Goal: Information Seeking & Learning: Check status

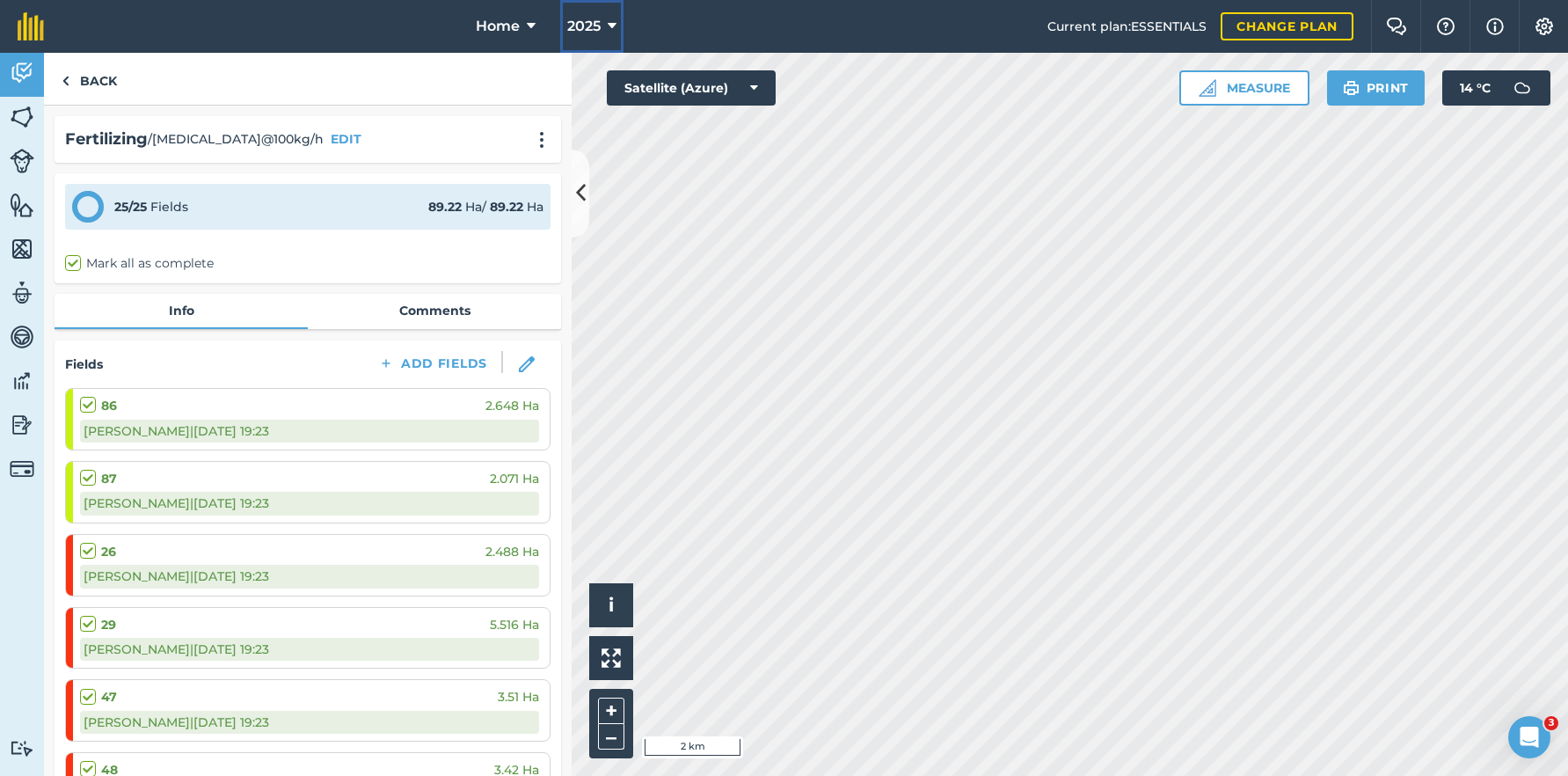
click at [581, 30] on span "2025" at bounding box center [583, 26] width 33 height 21
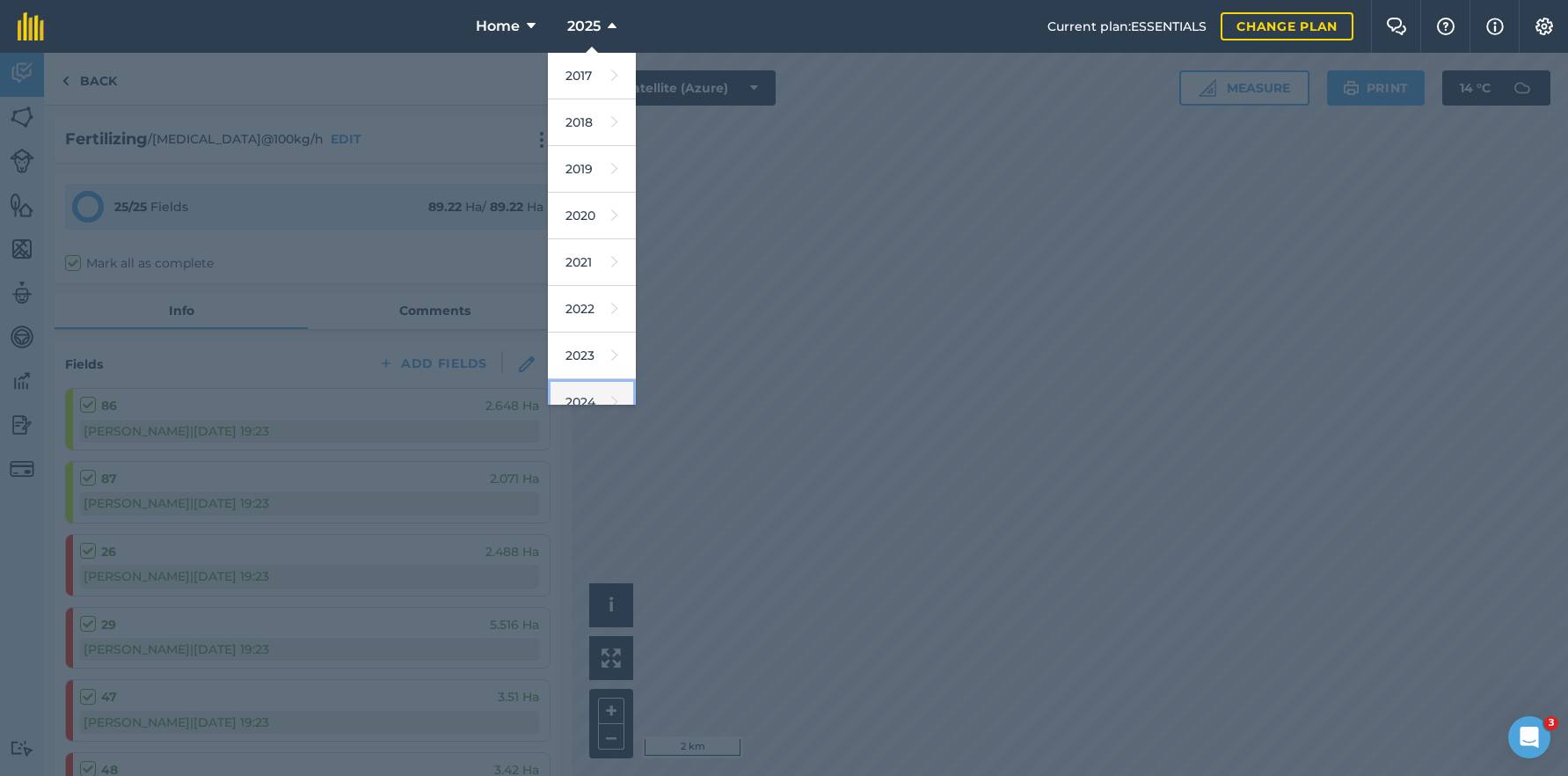
click at [592, 396] on link "2024" at bounding box center [591, 402] width 88 height 46
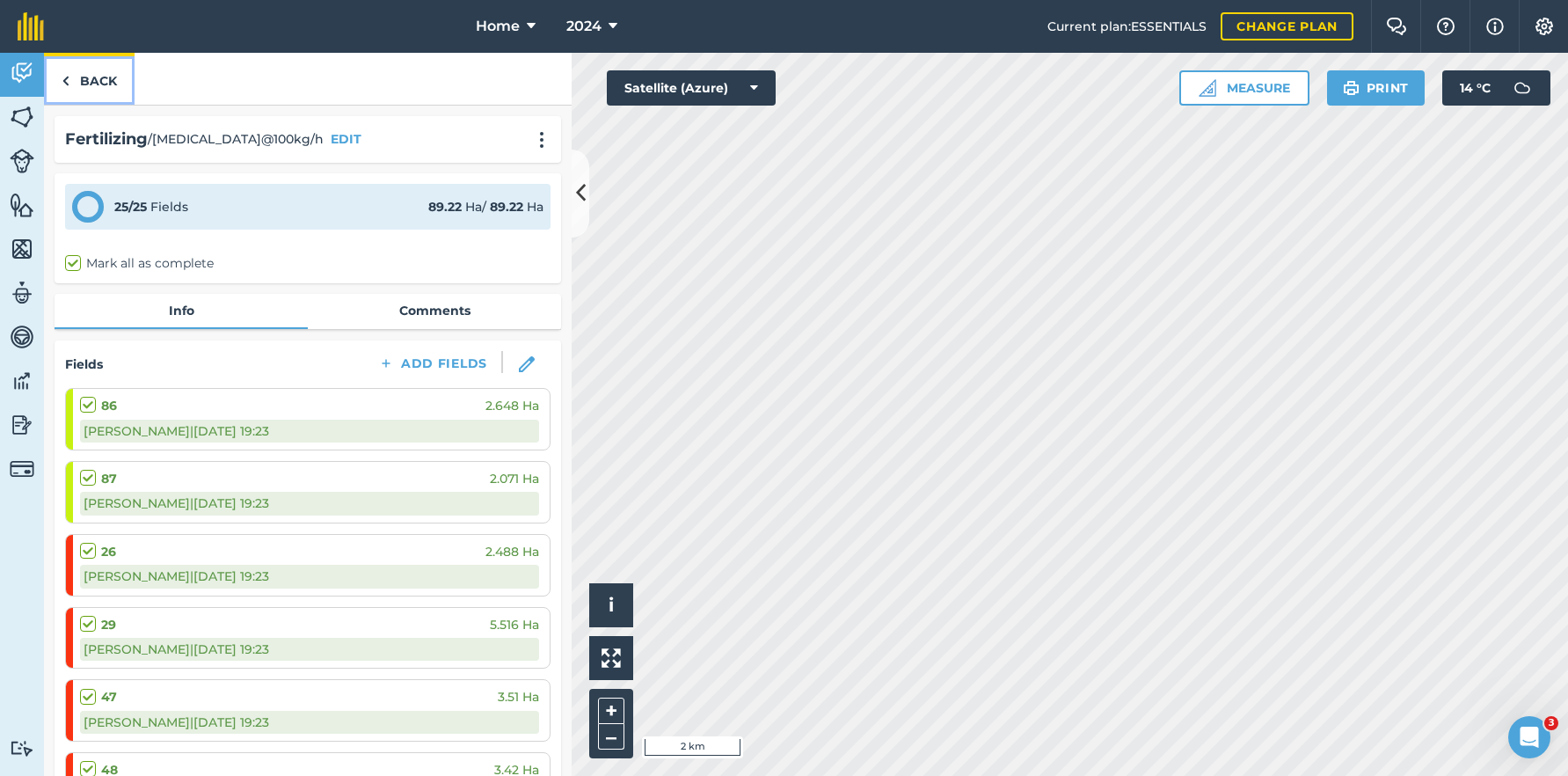
click at [91, 76] on link "Back" at bounding box center [89, 78] width 90 height 52
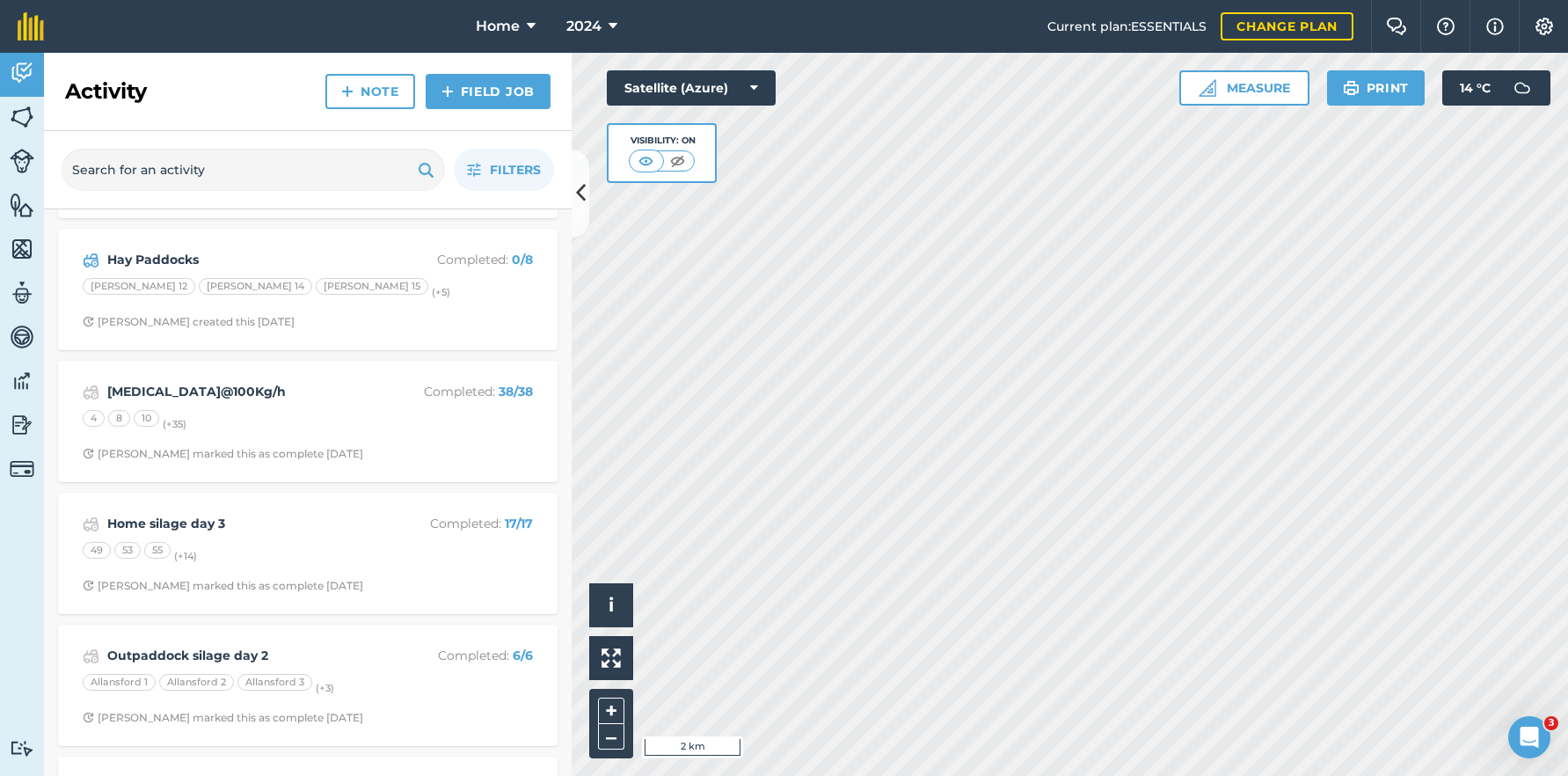
scroll to position [3254, 0]
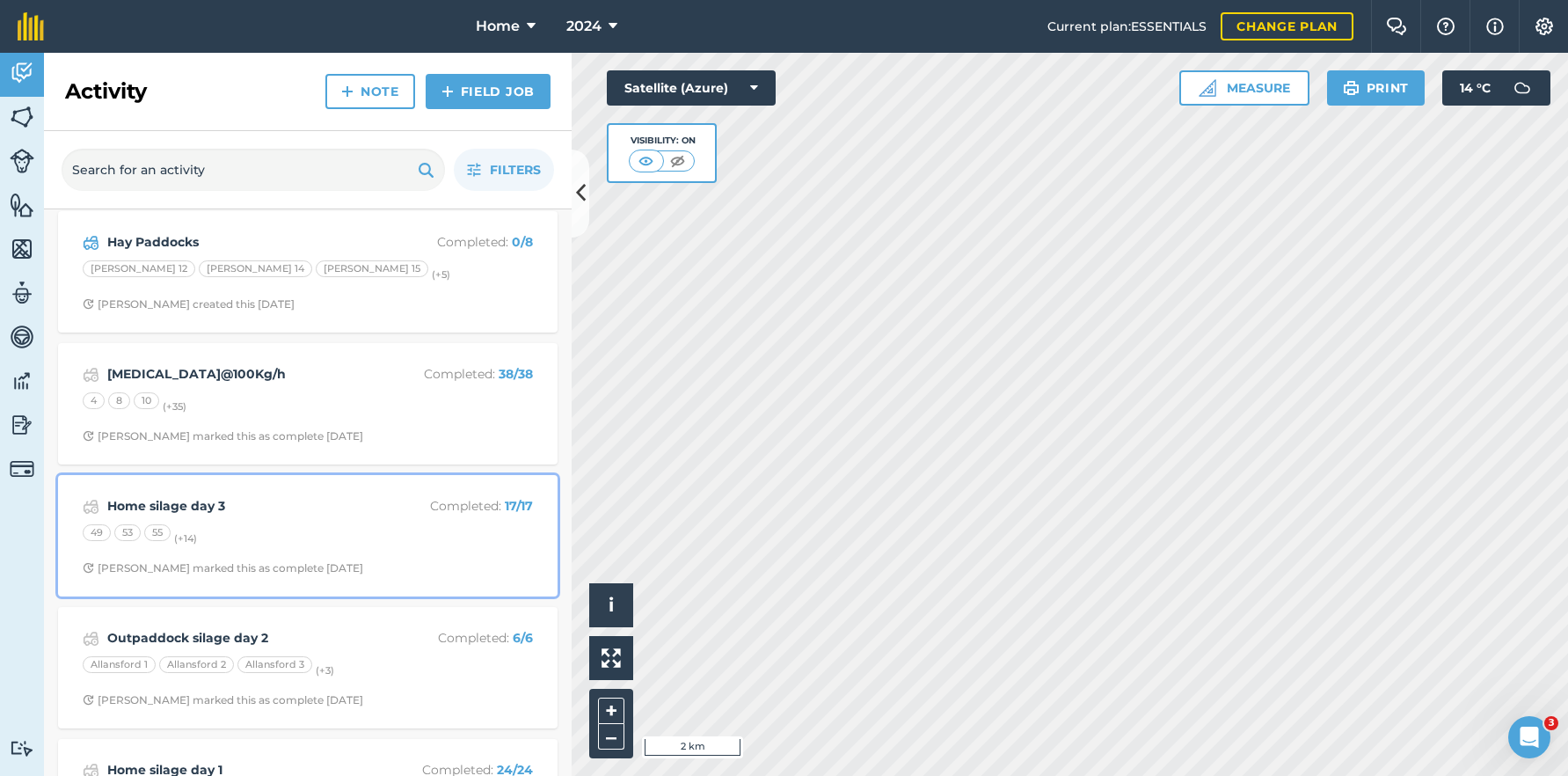
click at [350, 538] on div "49 53 55 (+ 14 )" at bounding box center [308, 536] width 450 height 23
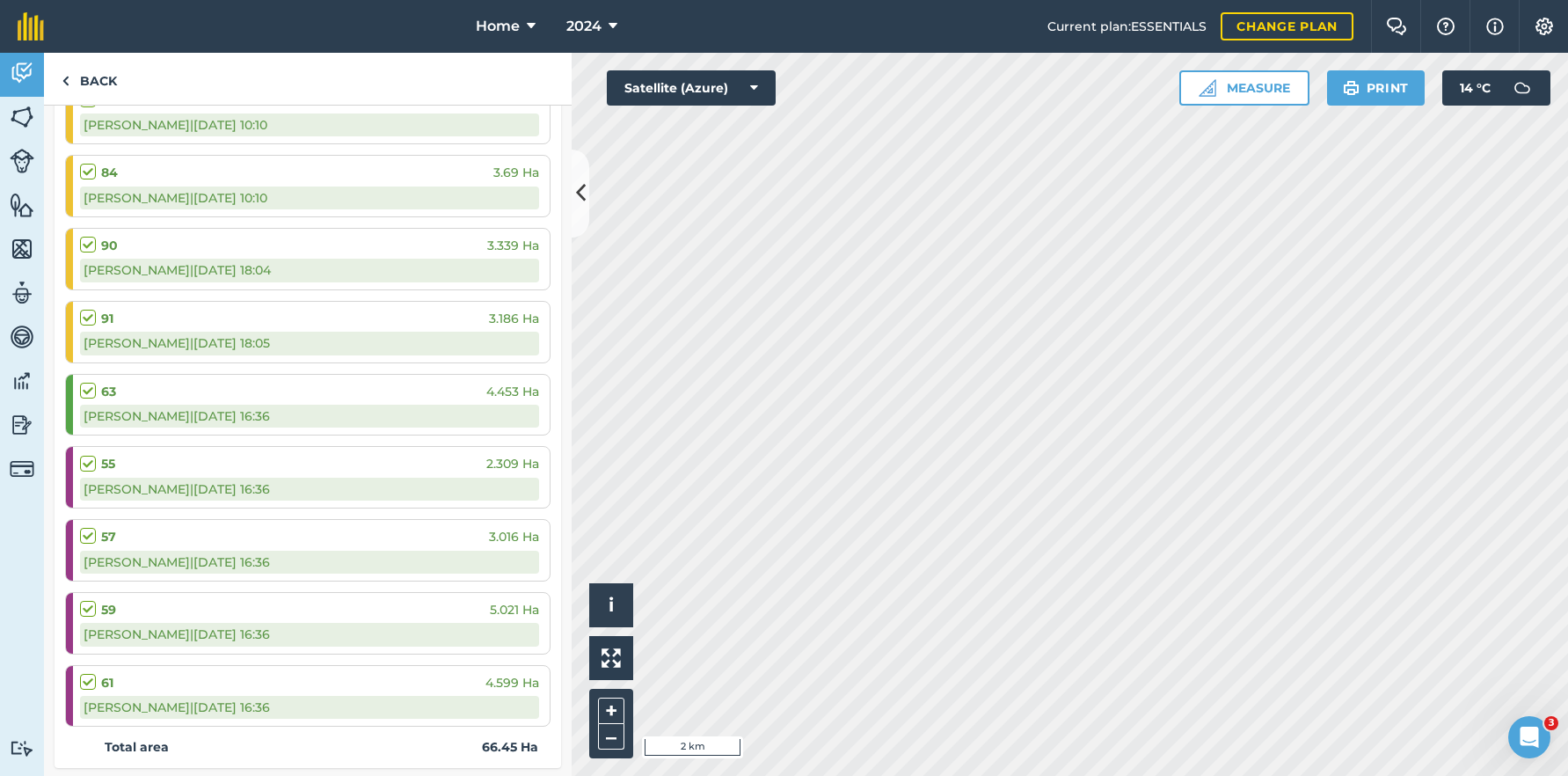
scroll to position [802, 0]
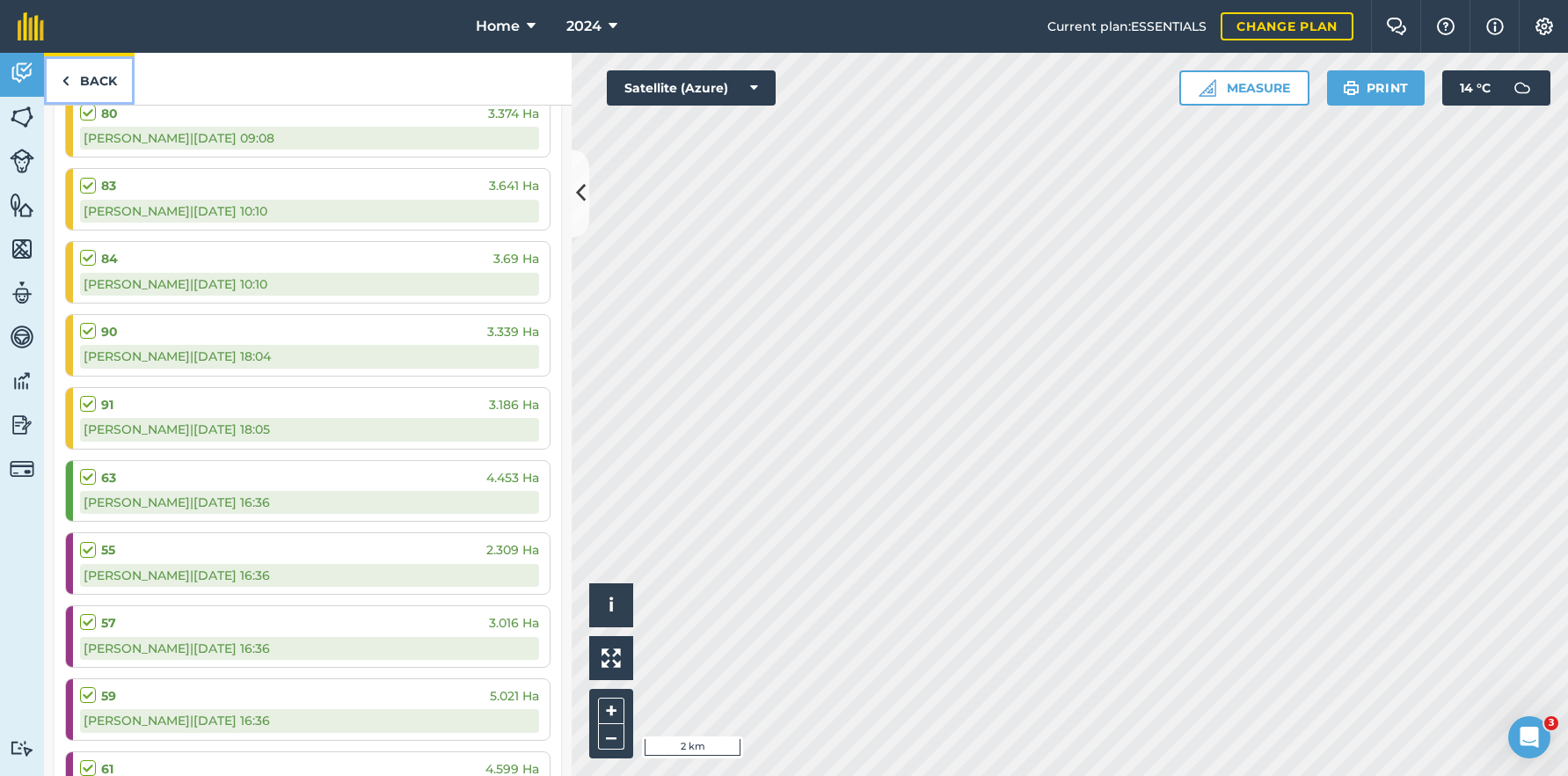
click at [78, 79] on link "Back" at bounding box center [89, 78] width 90 height 52
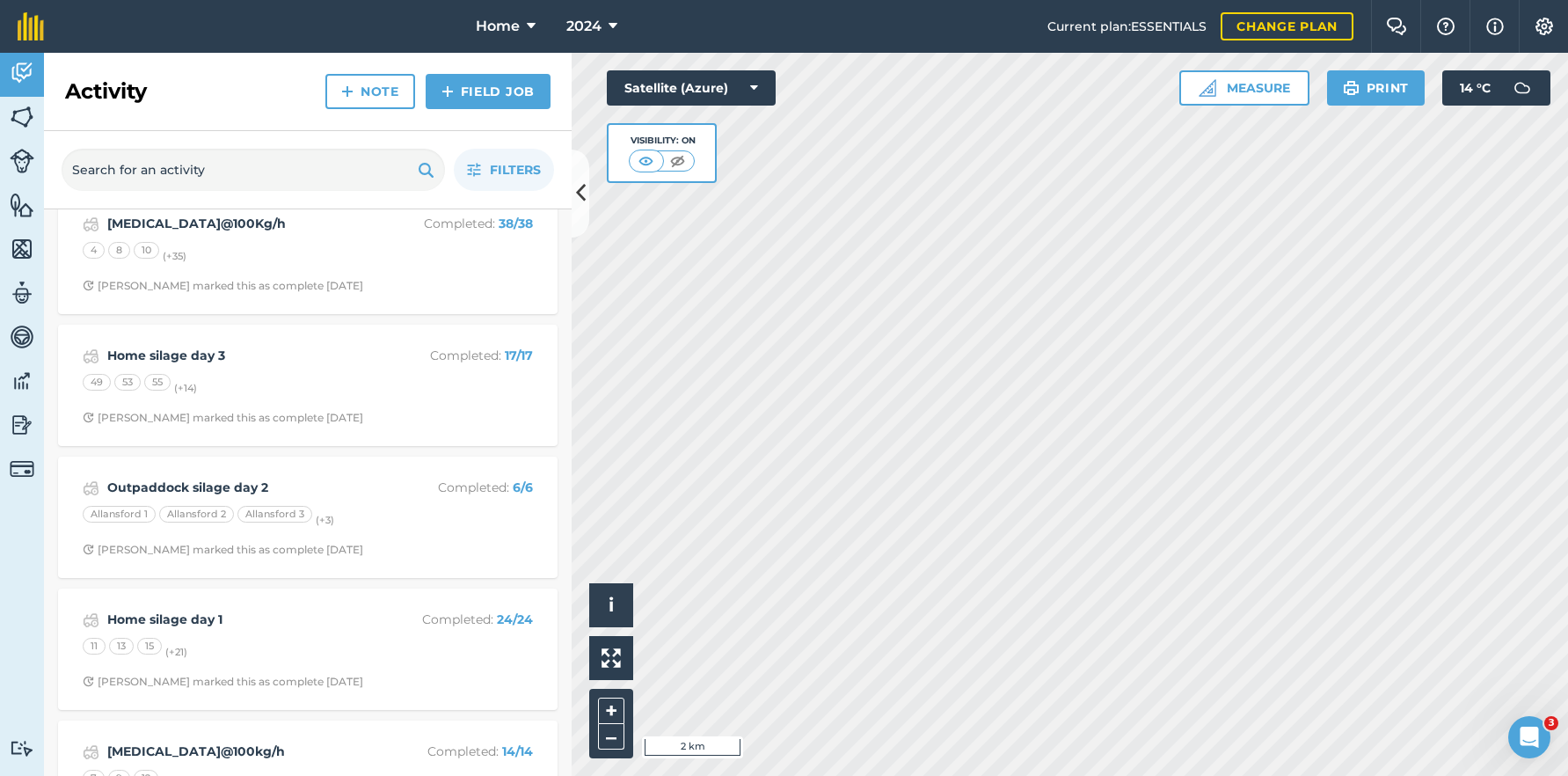
scroll to position [3430, 0]
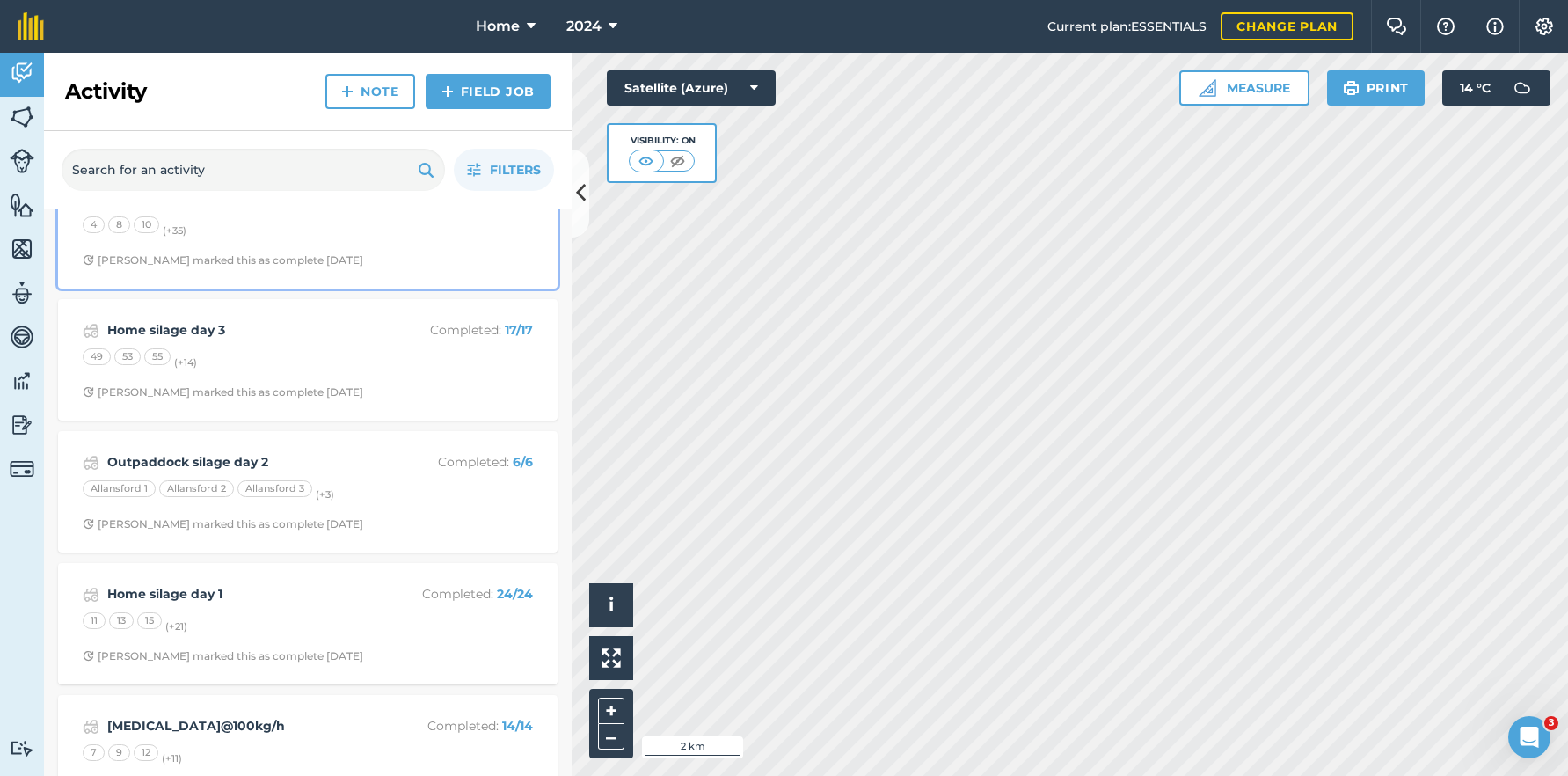
click at [424, 237] on div "4 8 10 (+ 35 )" at bounding box center [308, 228] width 450 height 23
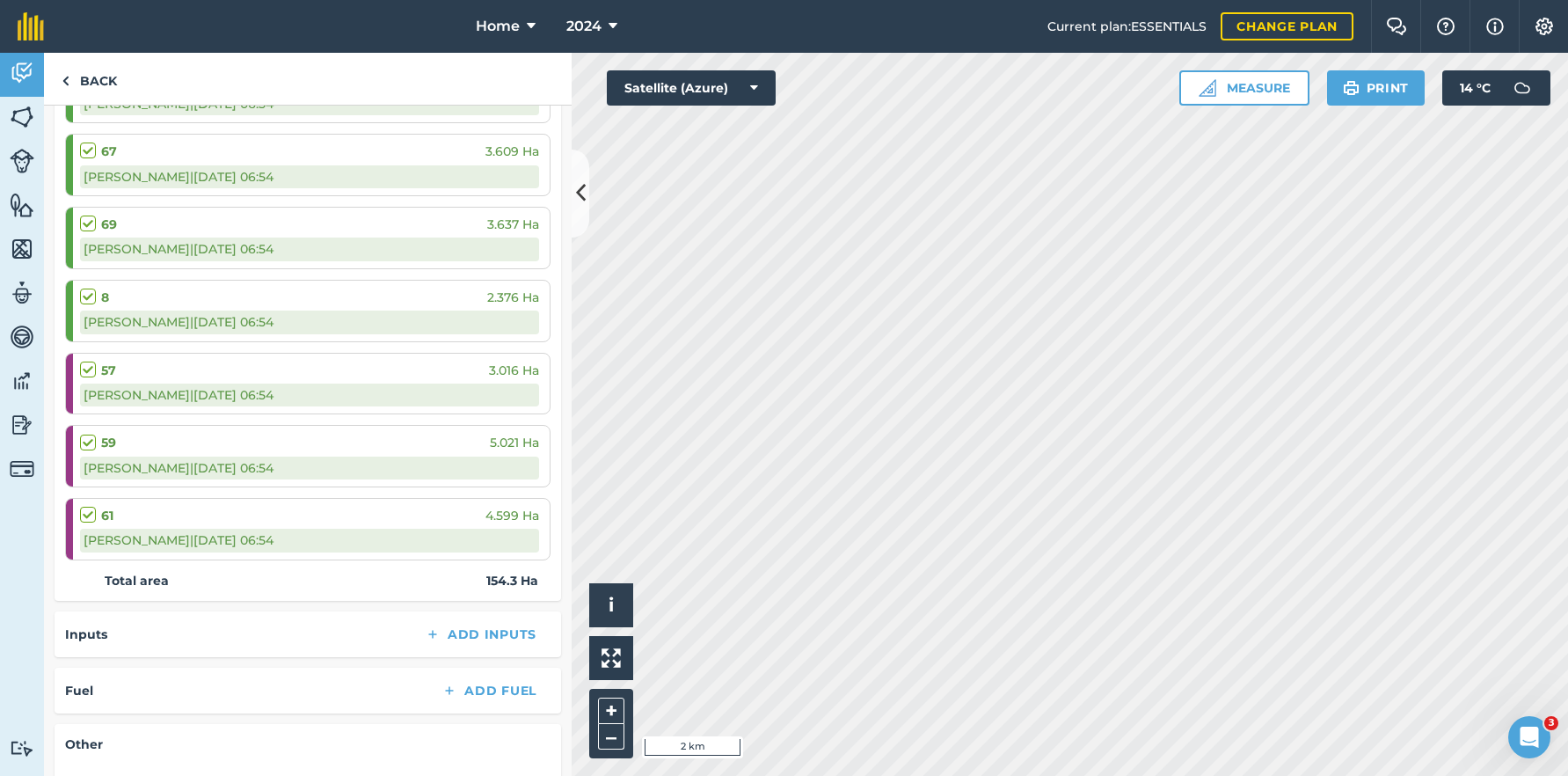
scroll to position [2263, 0]
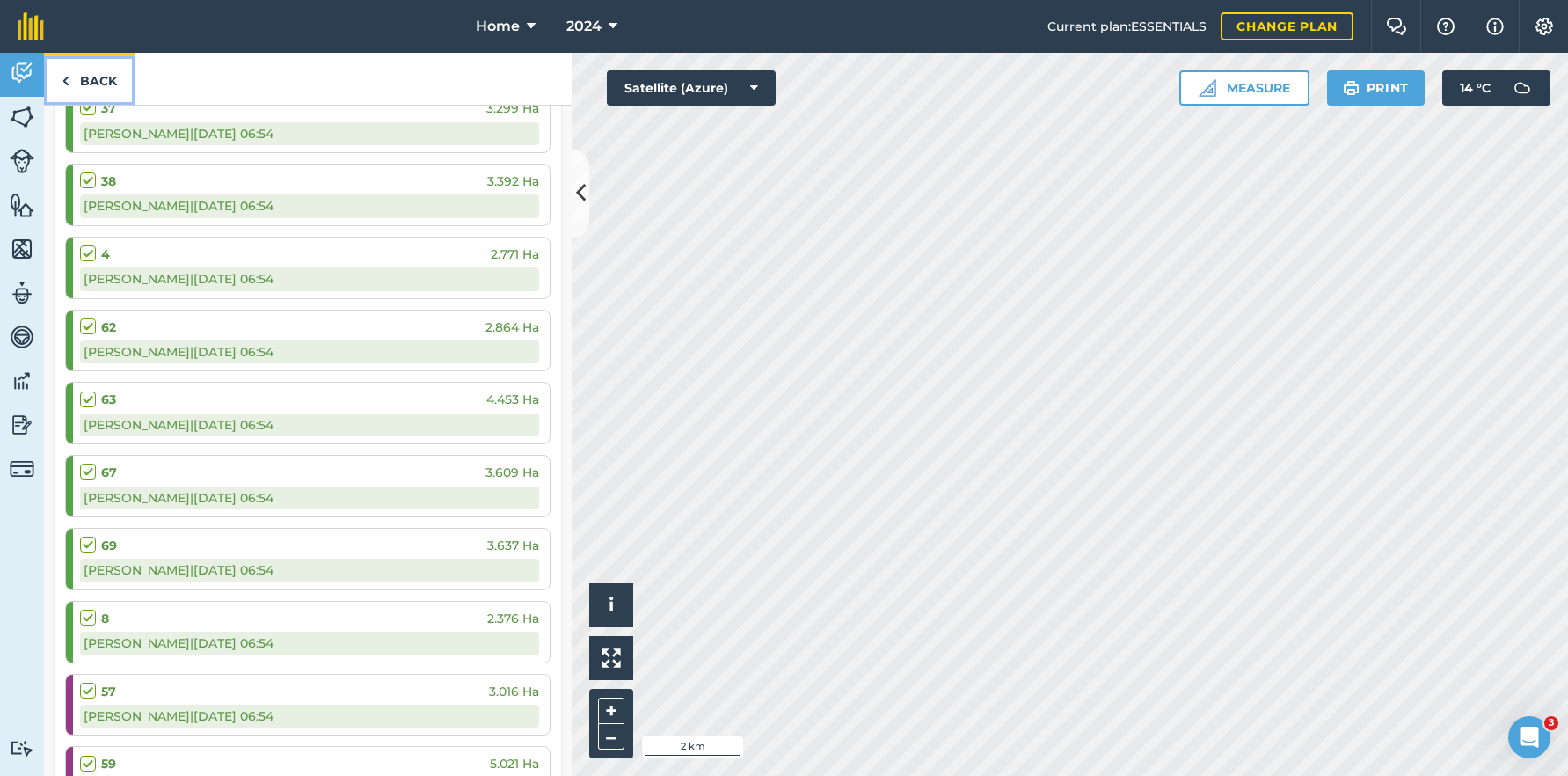
click at [94, 73] on link "Back" at bounding box center [89, 78] width 90 height 52
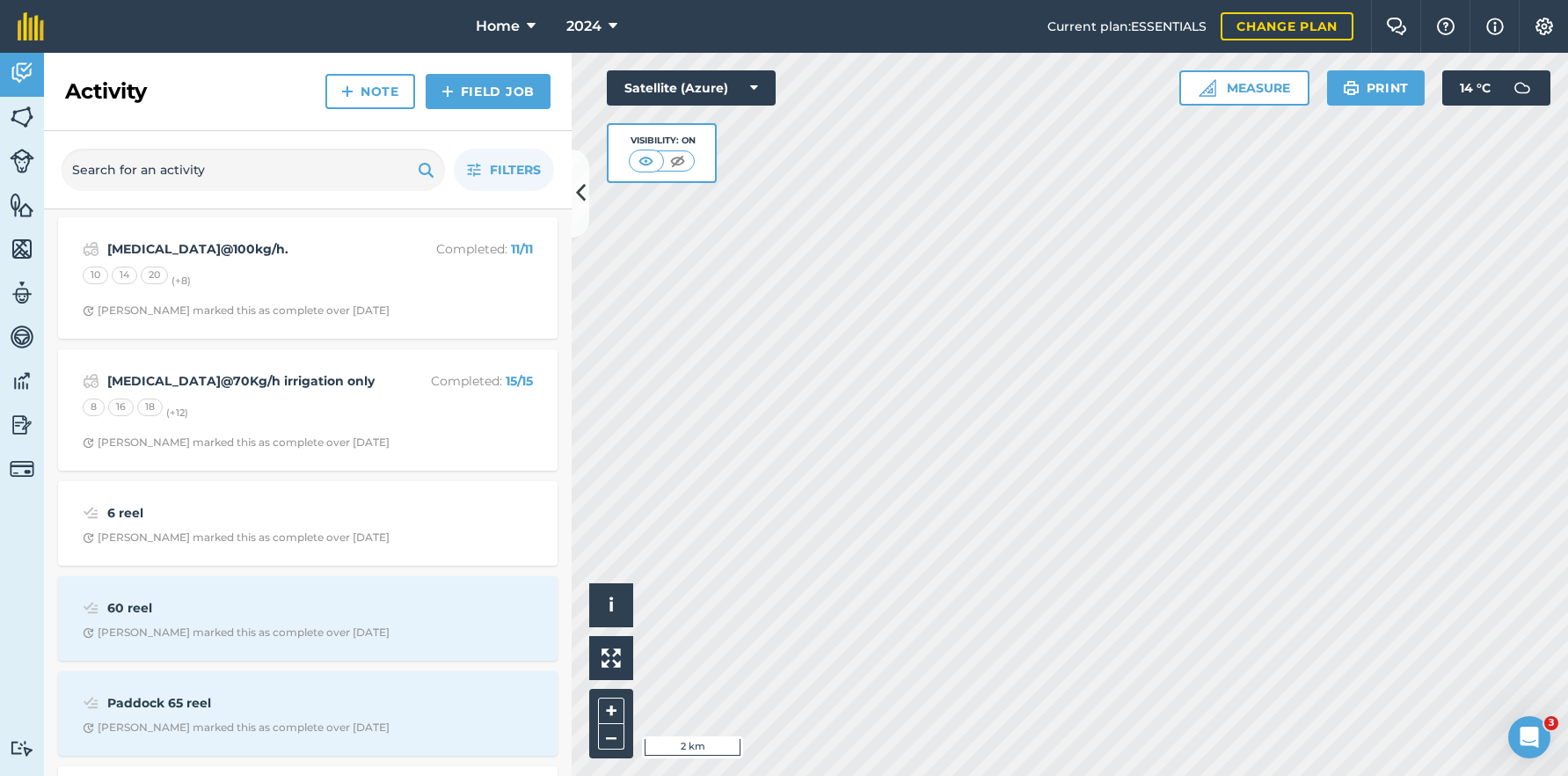
scroll to position [14764, 0]
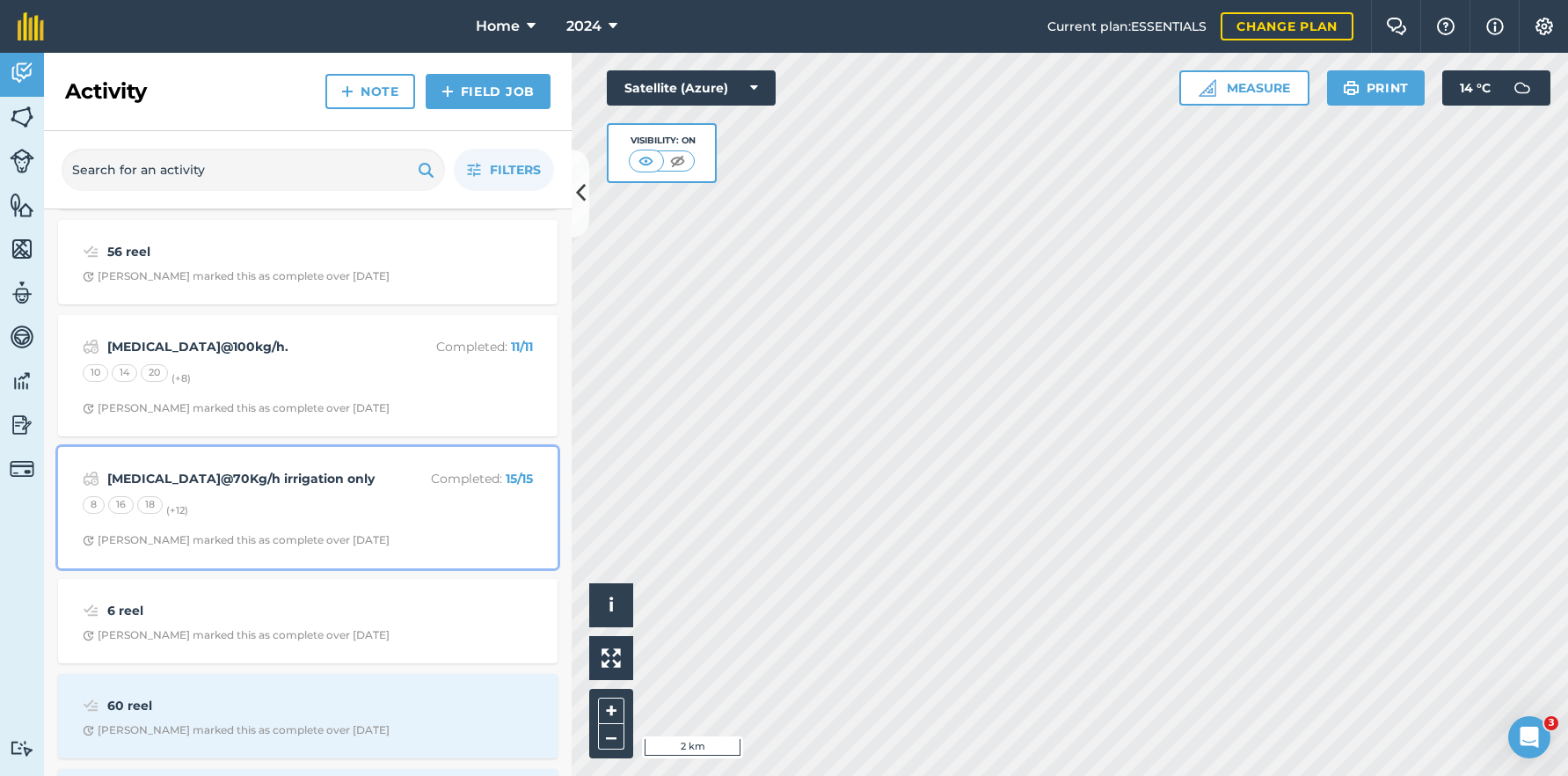
click at [305, 513] on div "8 16 18 (+ 12 )" at bounding box center [308, 508] width 450 height 23
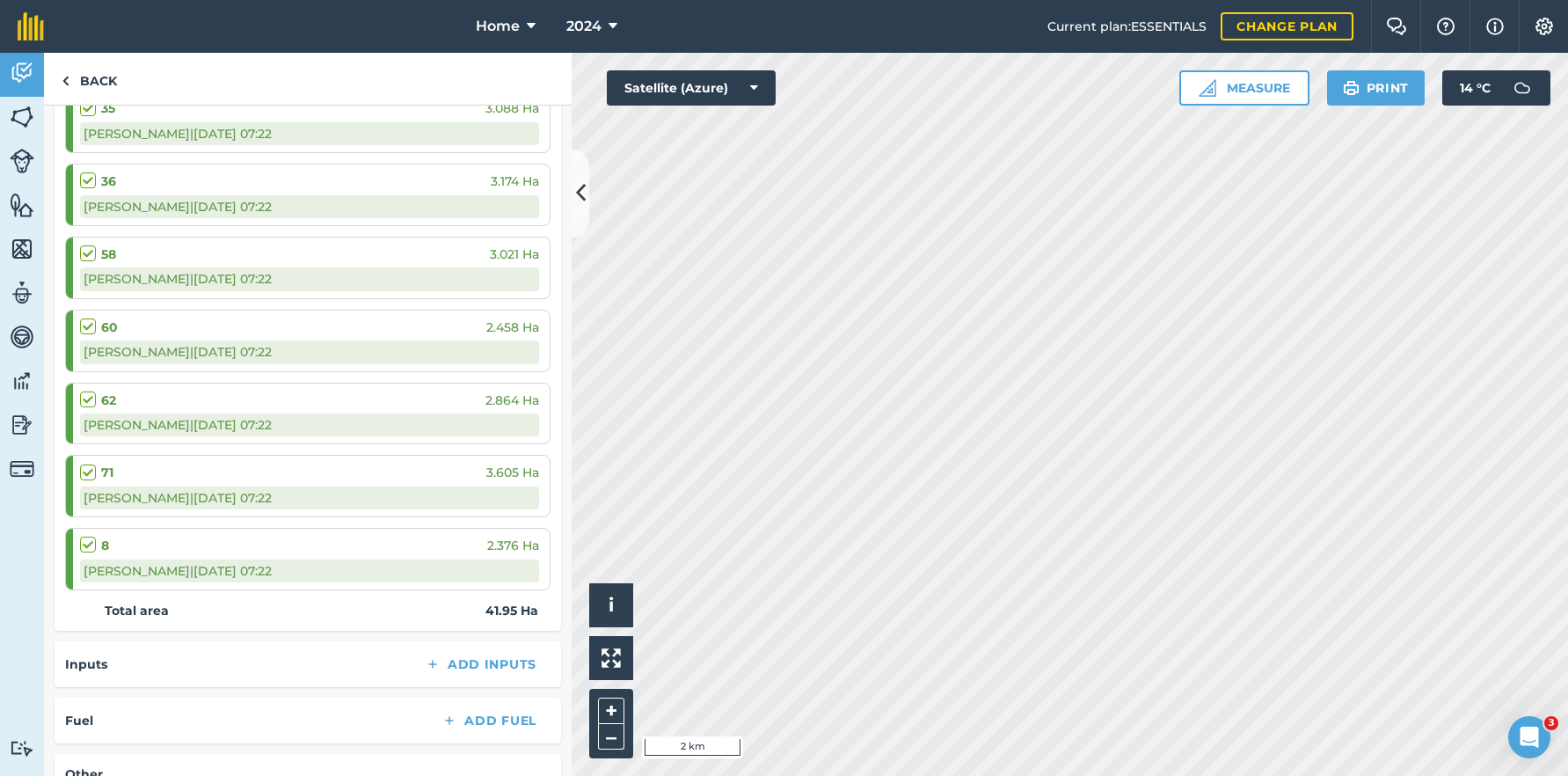
scroll to position [176, 0]
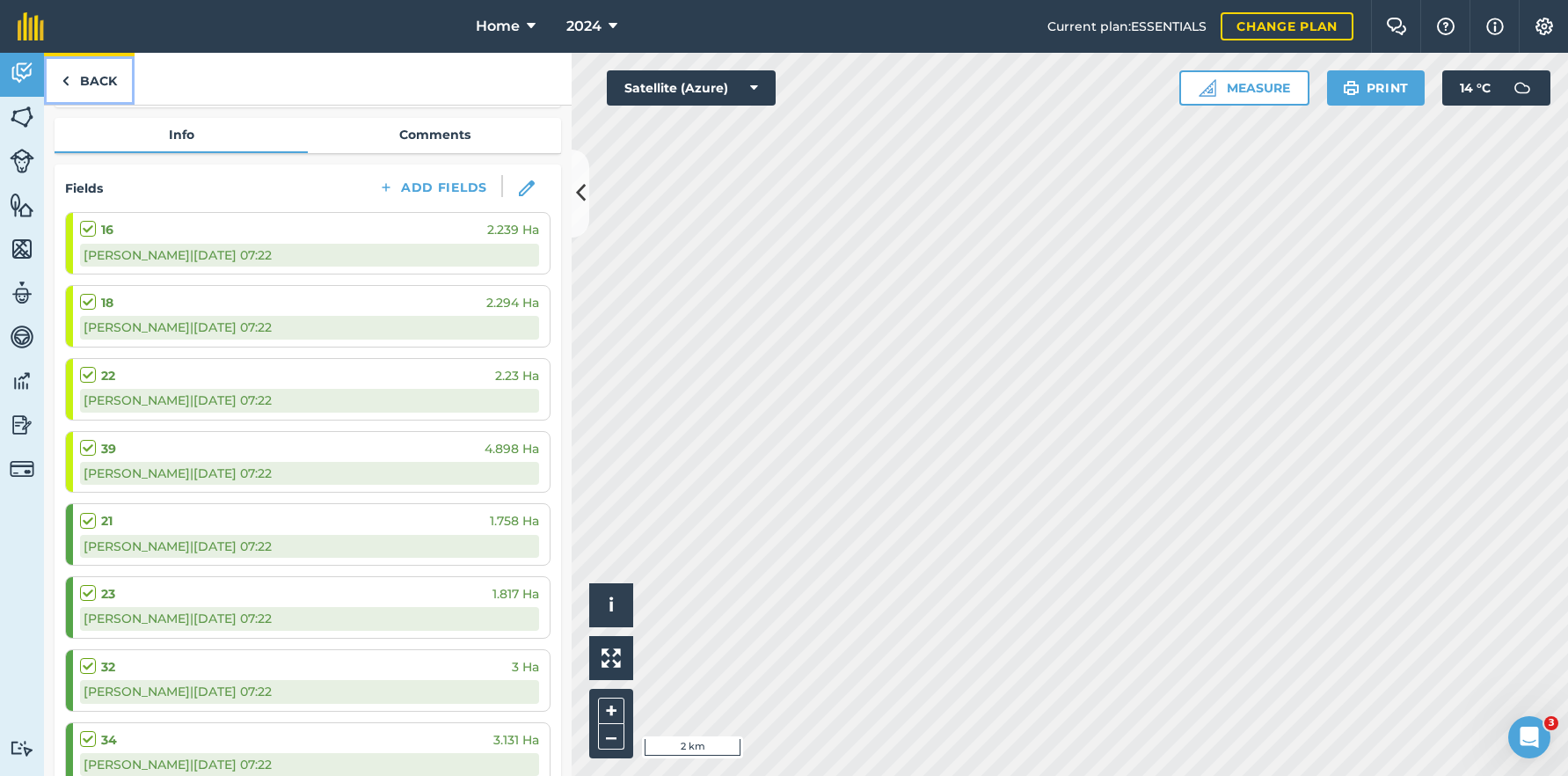
click at [112, 75] on link "Back" at bounding box center [89, 78] width 90 height 52
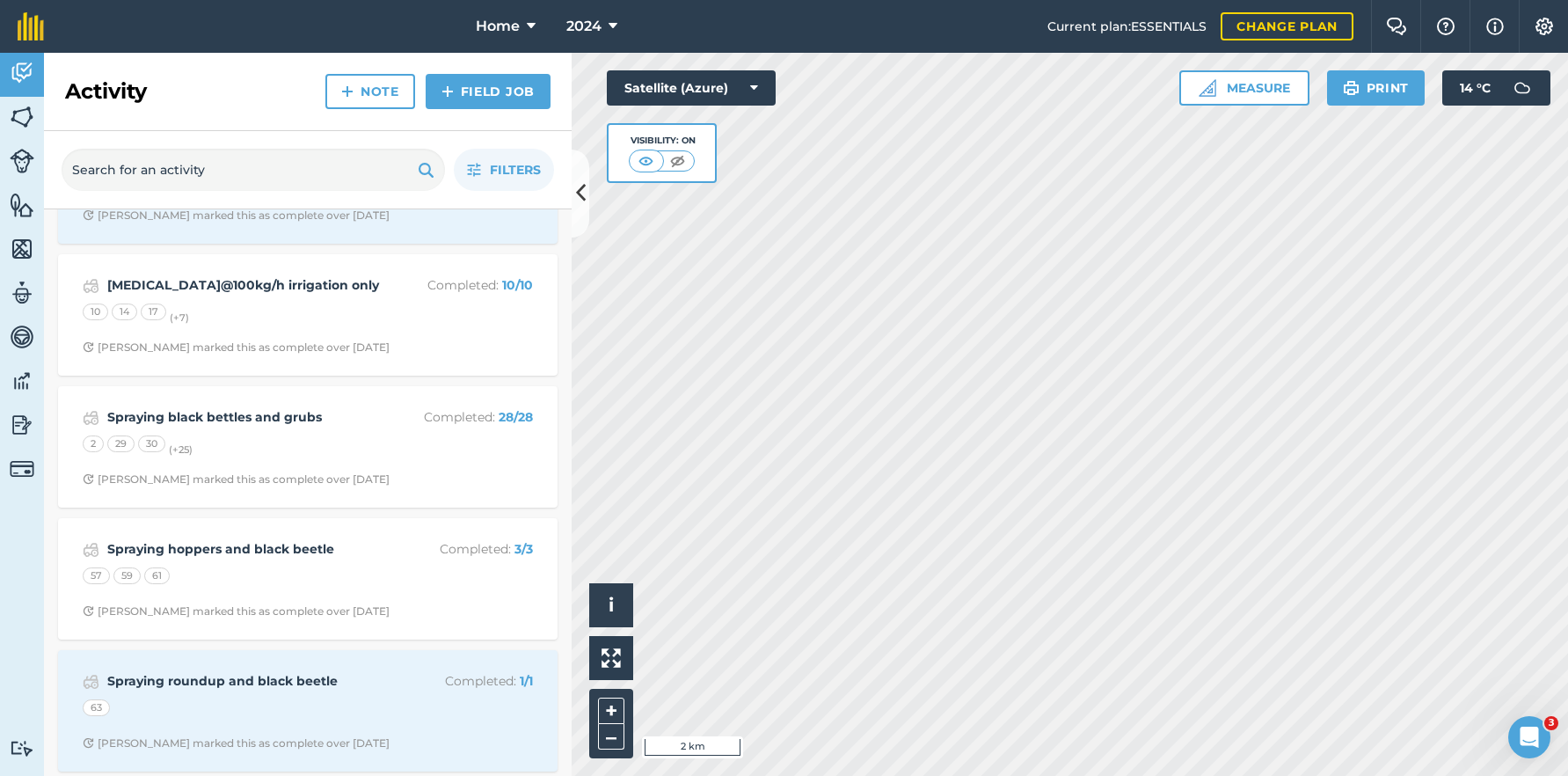
scroll to position [11779, 0]
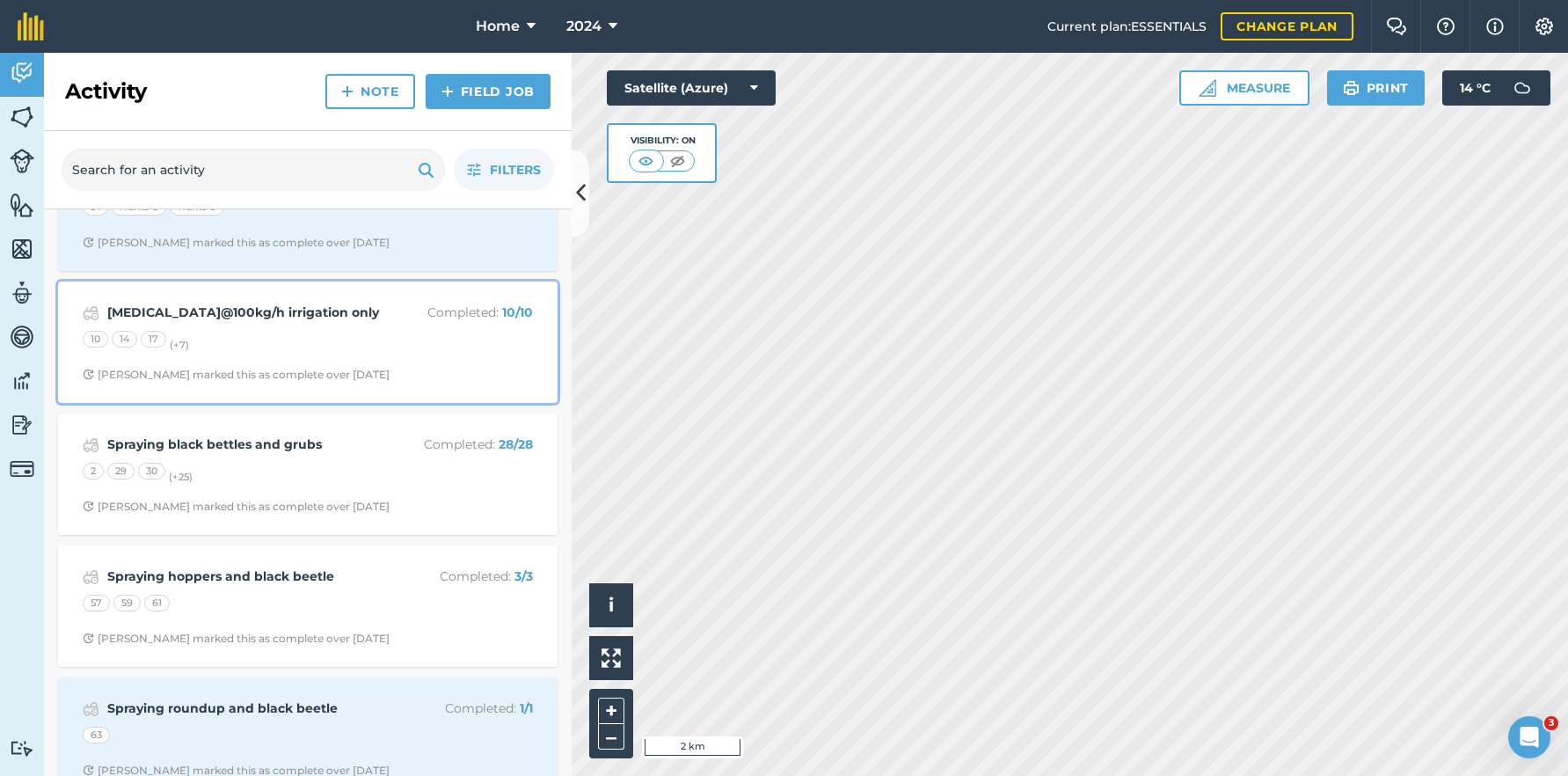
click at [312, 335] on div "10 14 17 (+ 7 )" at bounding box center [308, 342] width 450 height 23
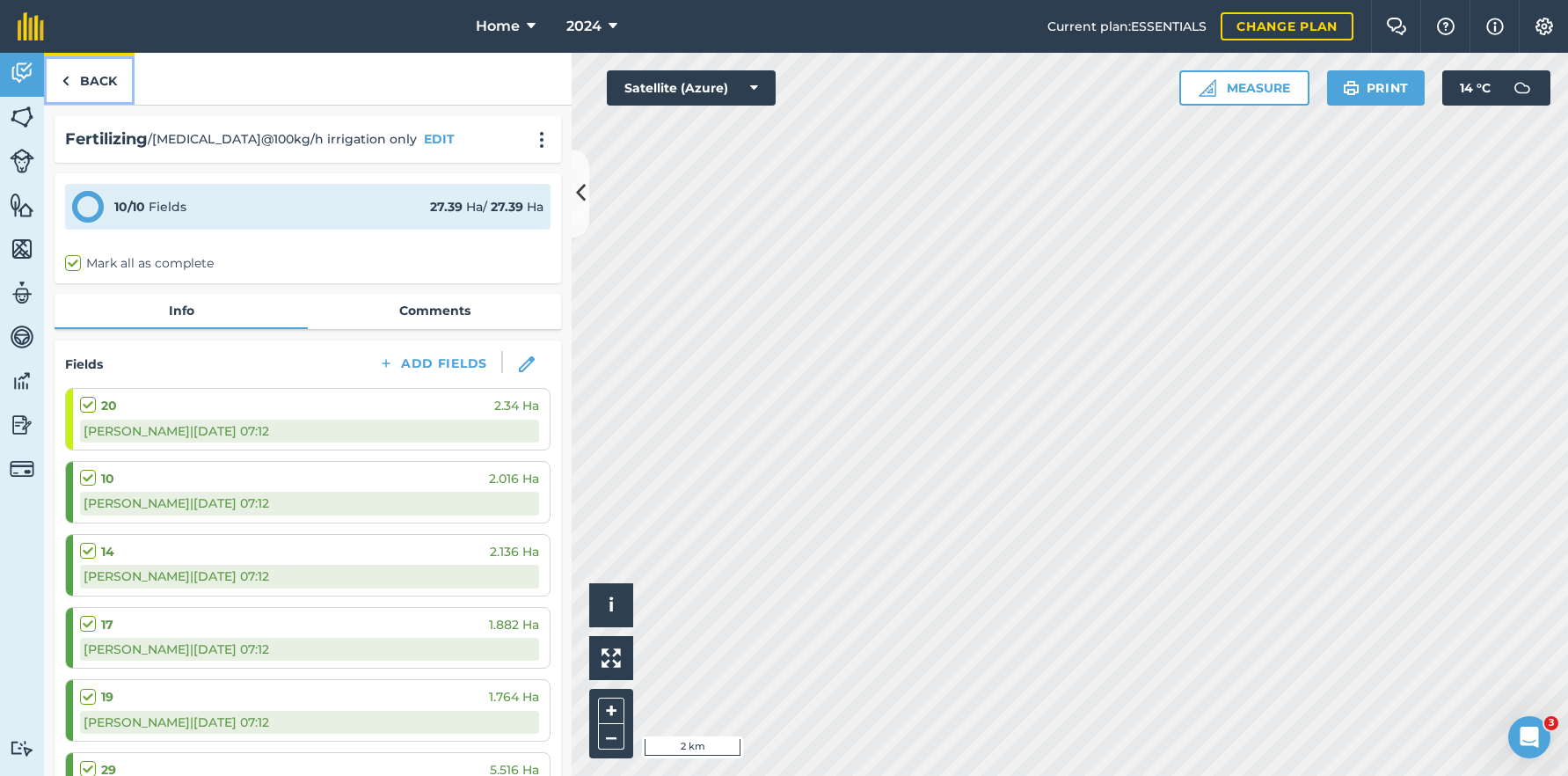
click at [92, 62] on link "Back" at bounding box center [89, 78] width 90 height 52
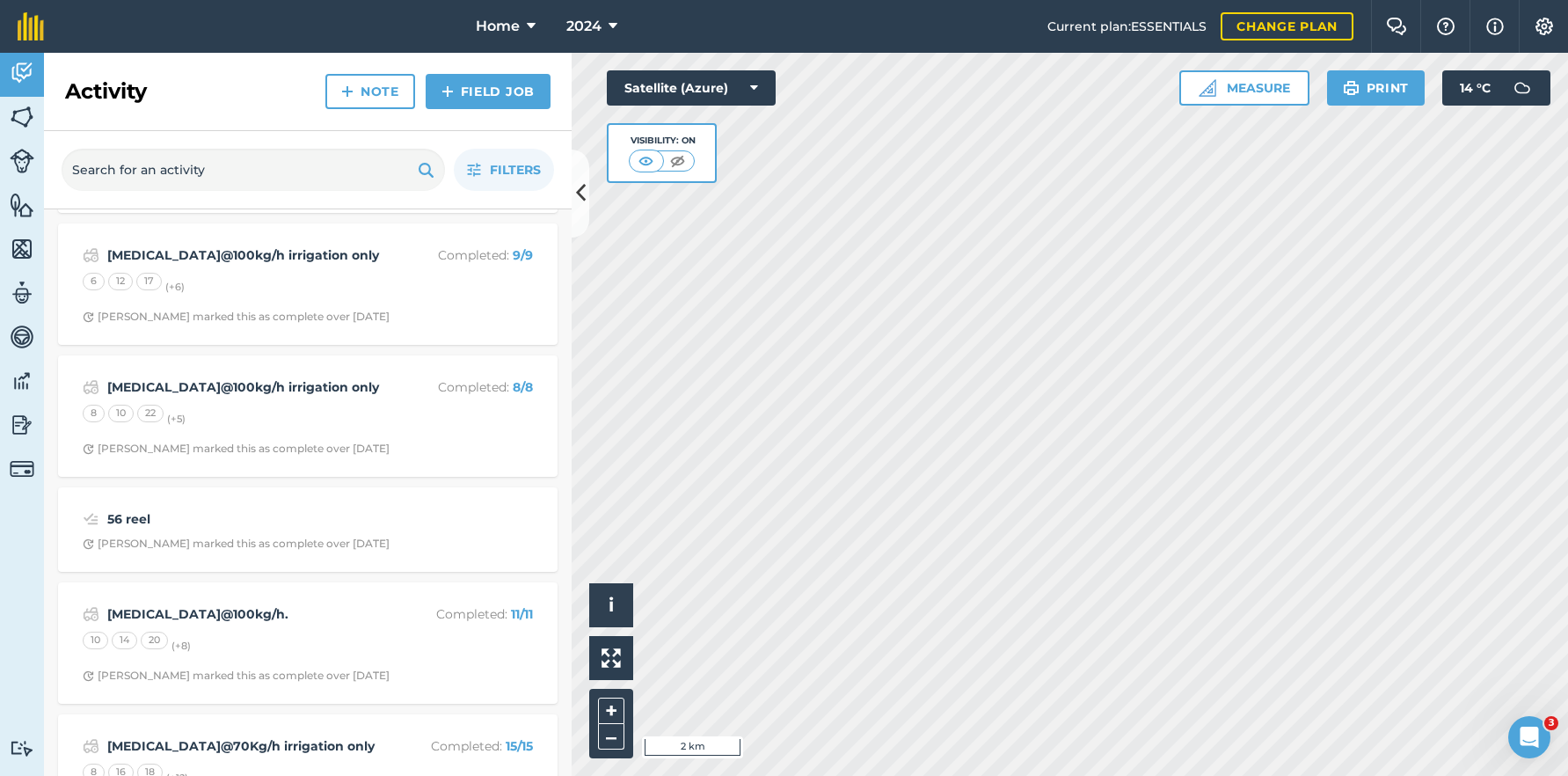
scroll to position [14522, 0]
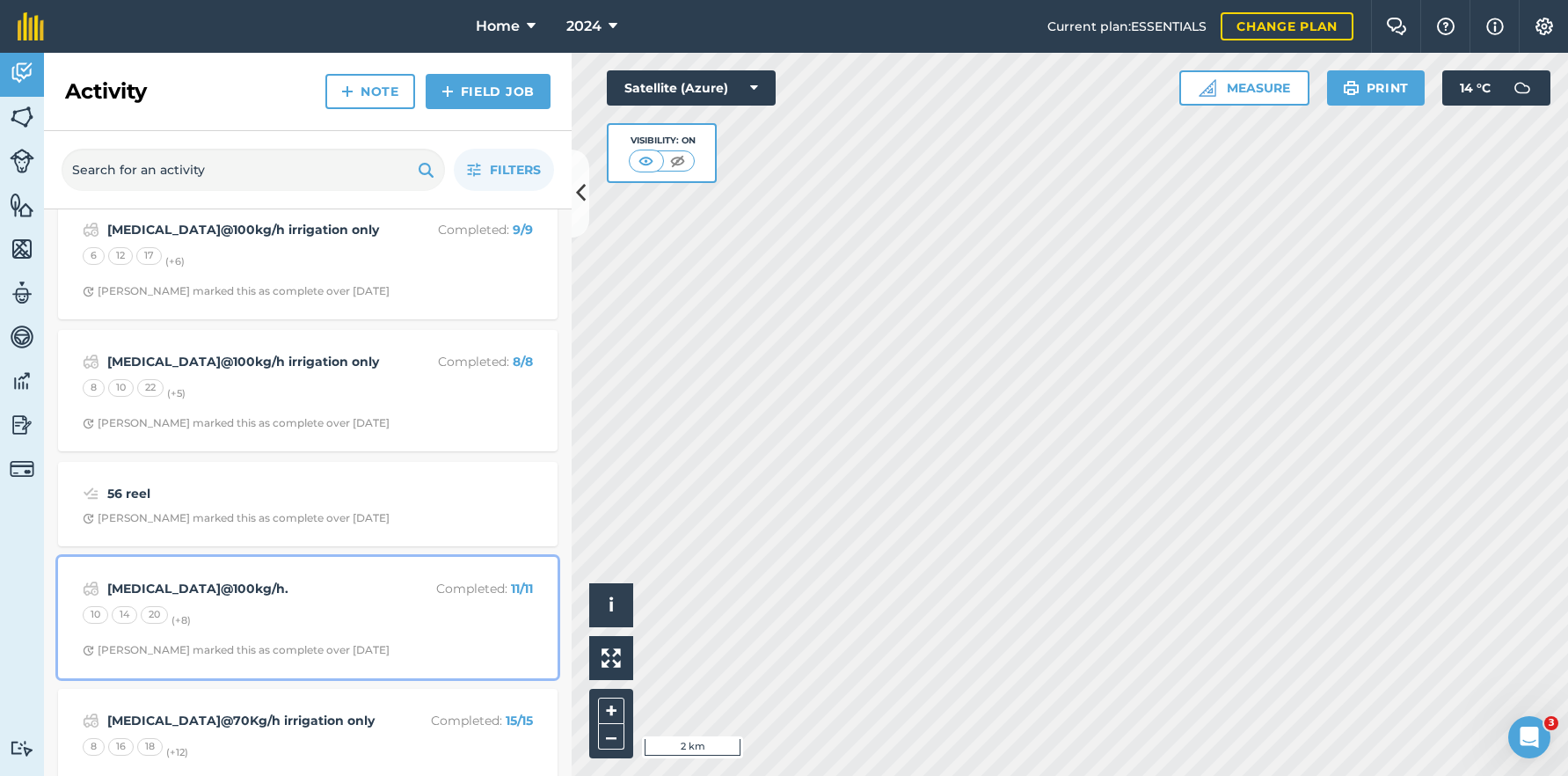
click at [343, 606] on div "[MEDICAL_DATA]@100kg/h. Completed : 11 / 11 10 14 20 (+ 8 ) [PERSON_NAME] marke…" at bounding box center [308, 617] width 478 height 100
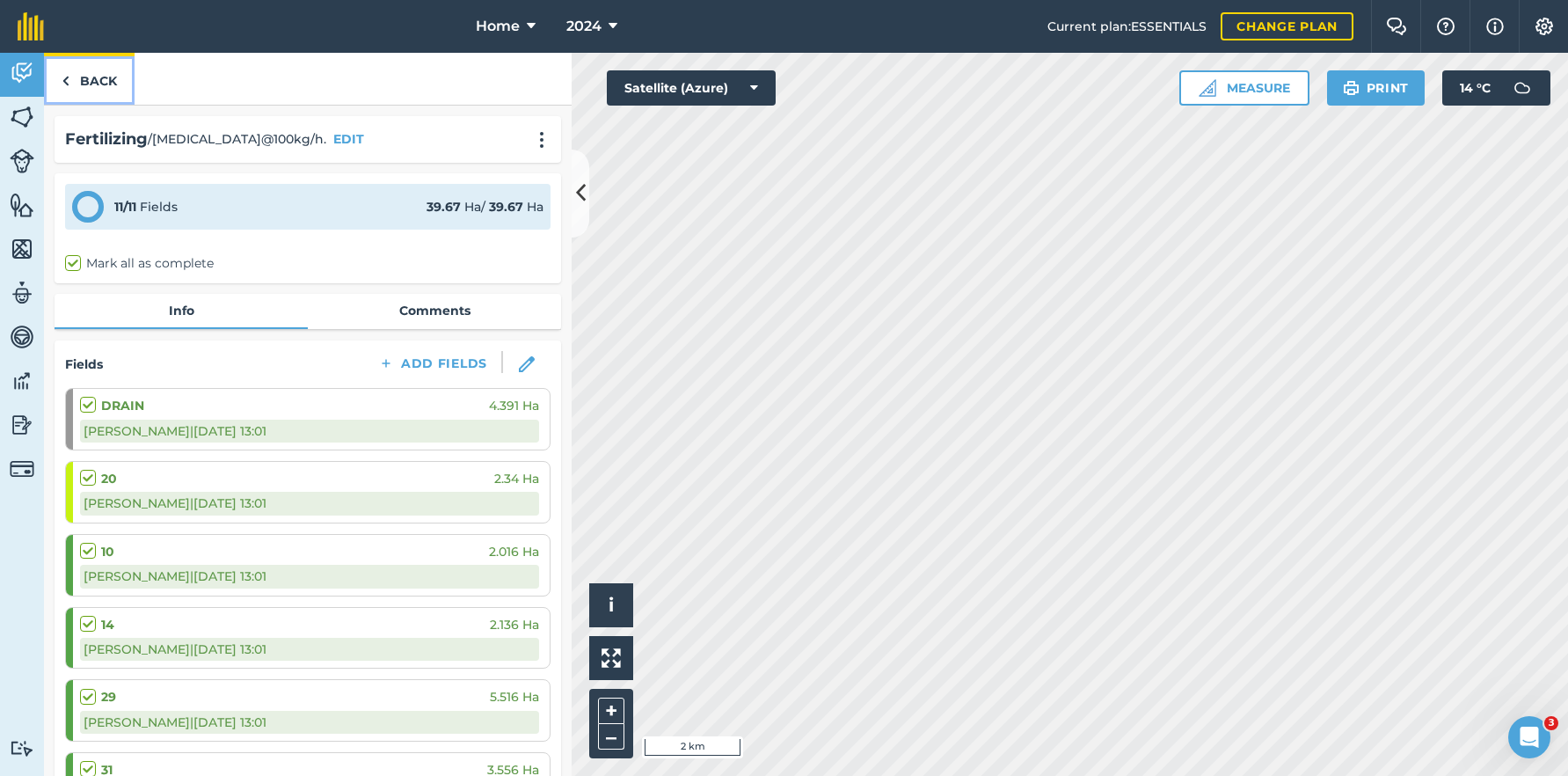
click at [105, 78] on link "Back" at bounding box center [89, 78] width 90 height 52
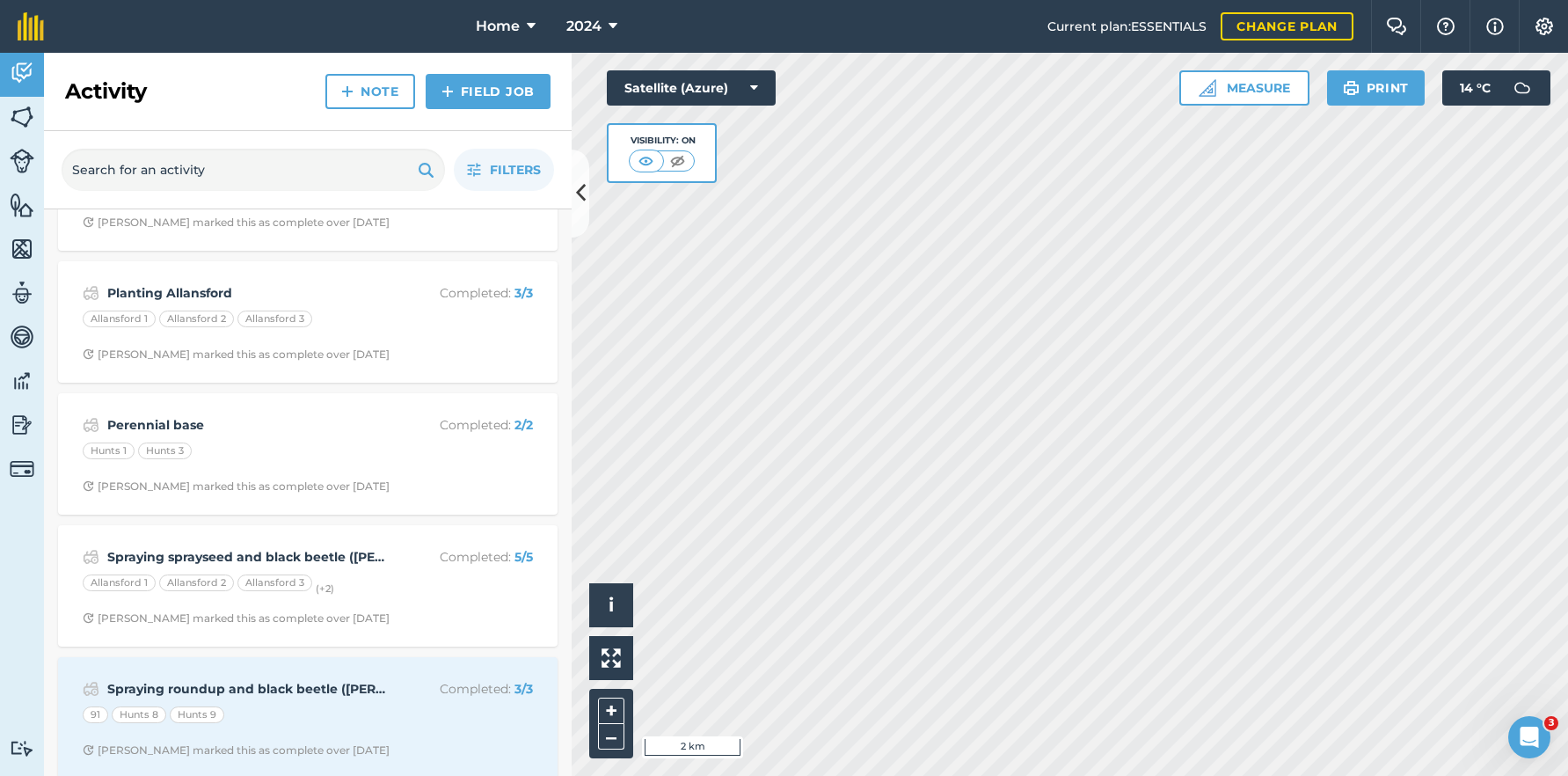
scroll to position [11787, 0]
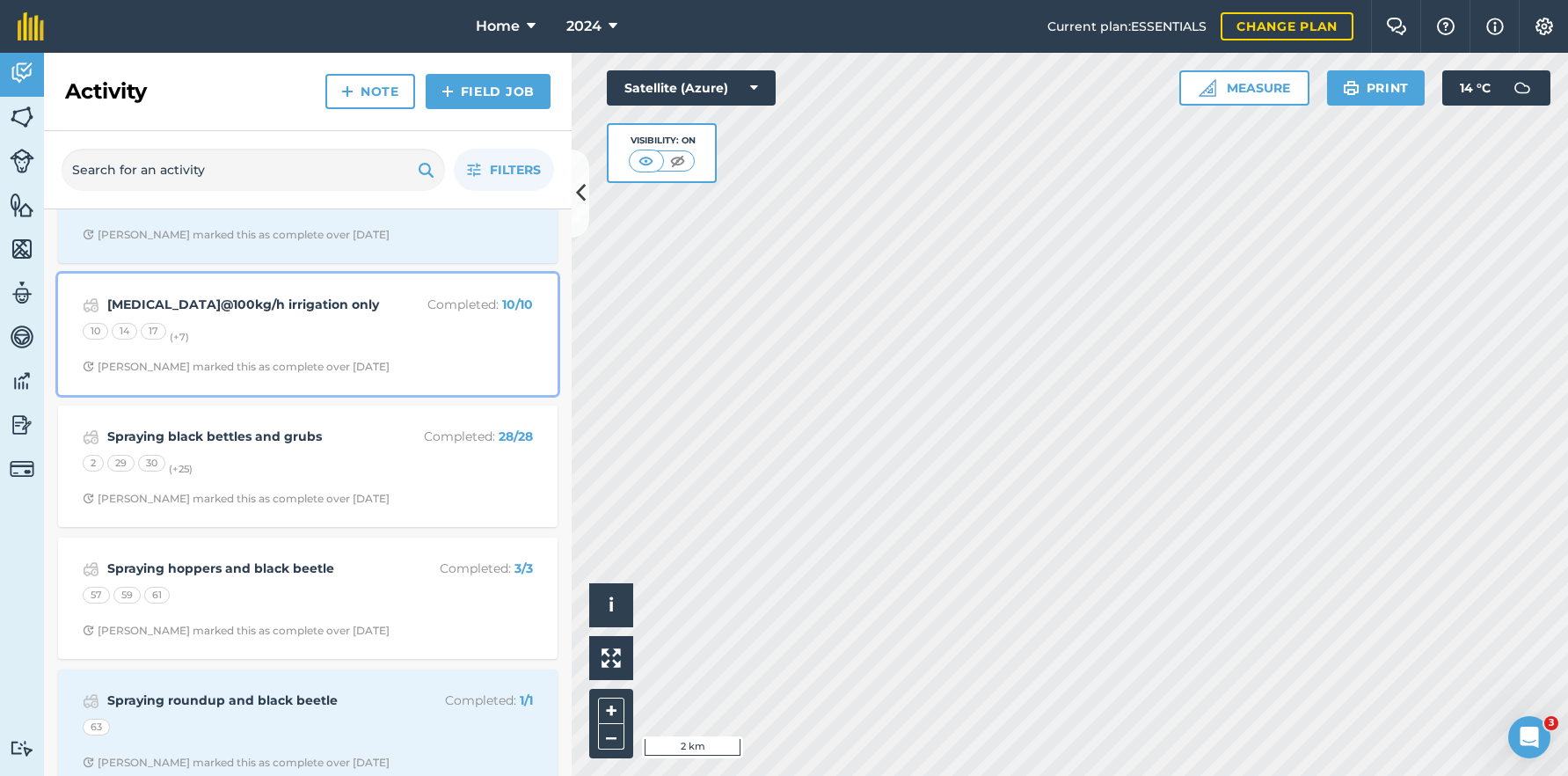
click at [306, 320] on div "[MEDICAL_DATA]@100kg/h irrigation only Completed : 10 / 10 10 14 17 (+ 7 ) [PER…" at bounding box center [308, 334] width 478 height 100
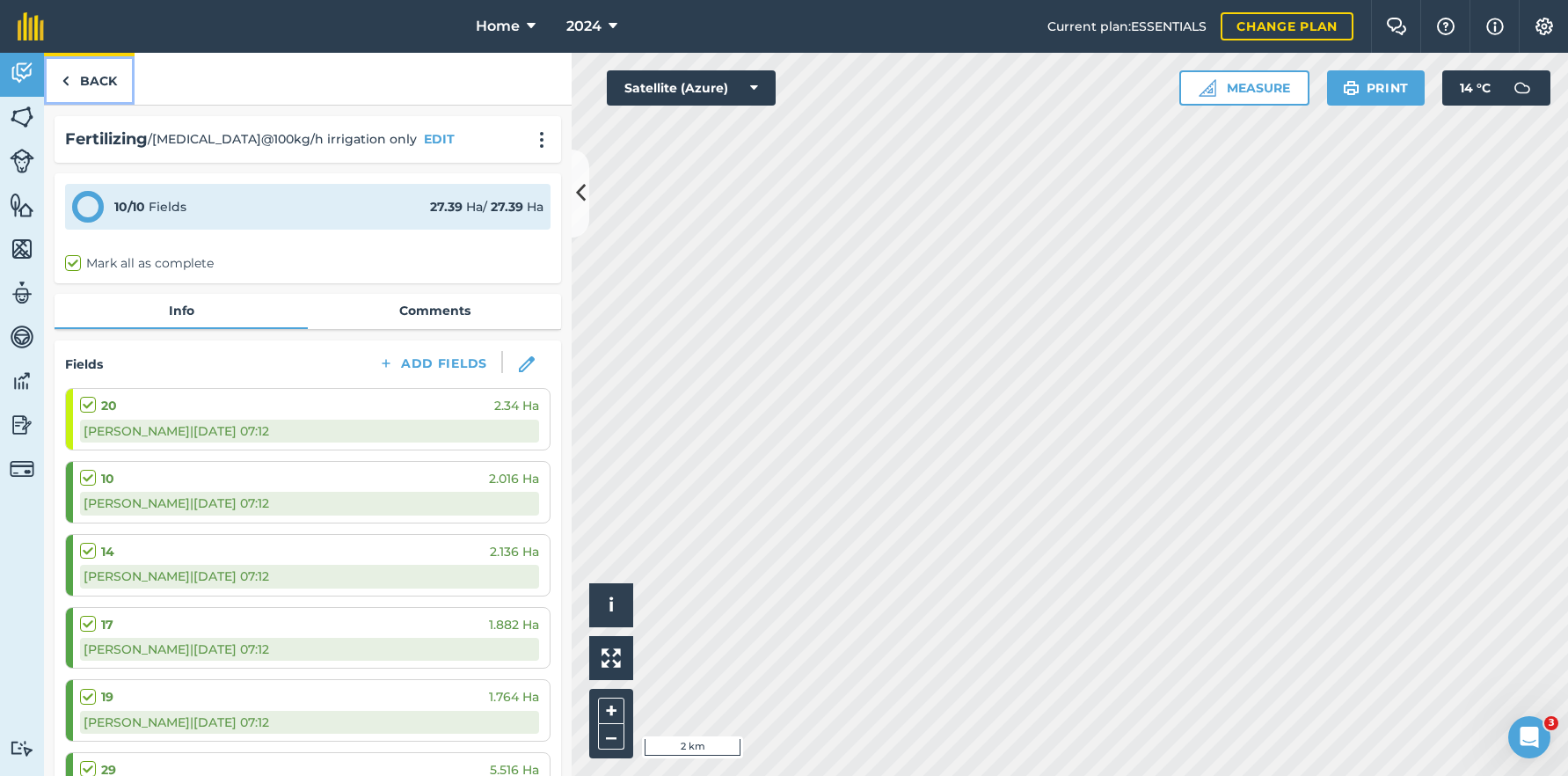
click at [105, 81] on link "Back" at bounding box center [89, 78] width 90 height 52
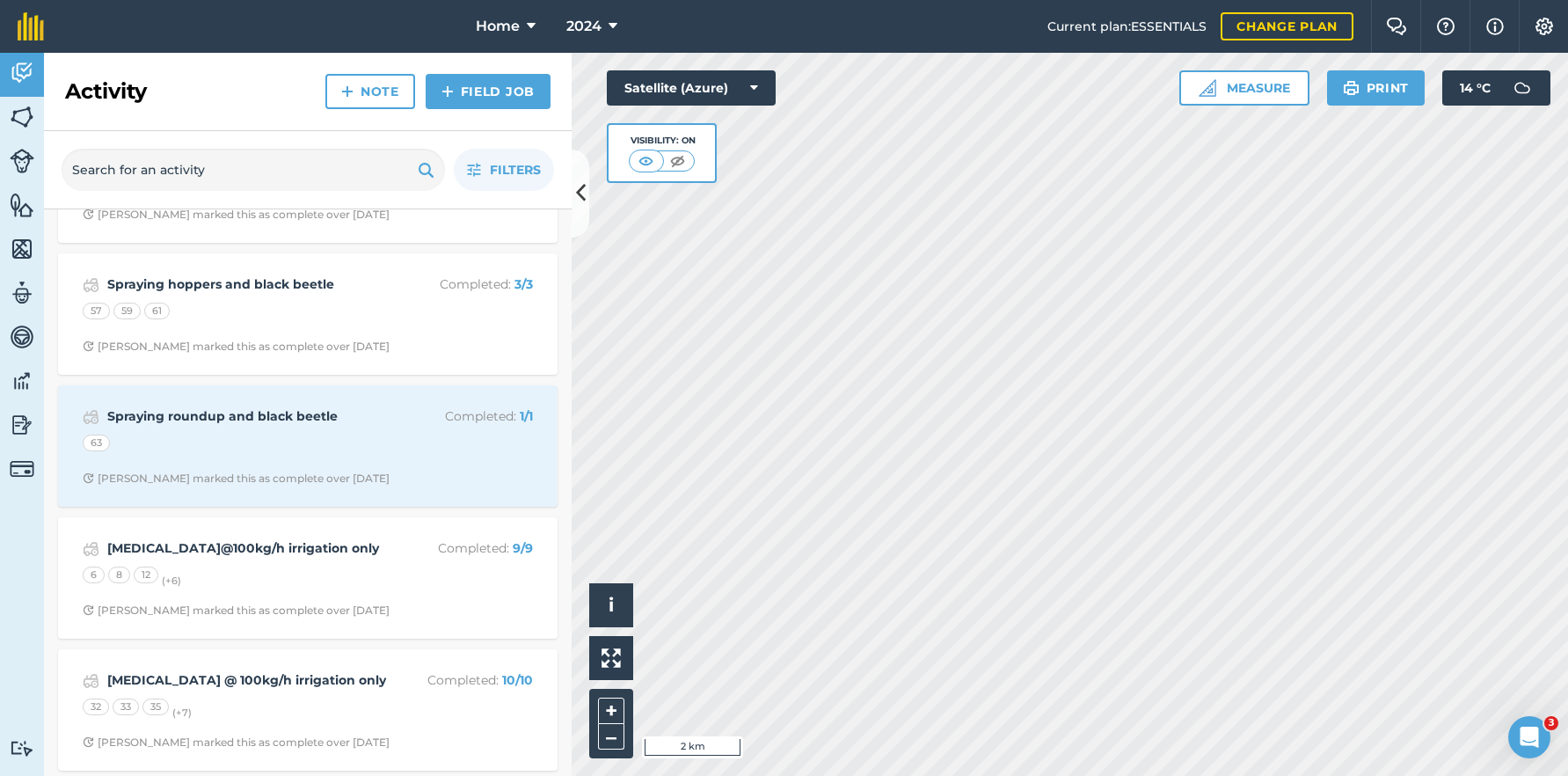
scroll to position [12510, 0]
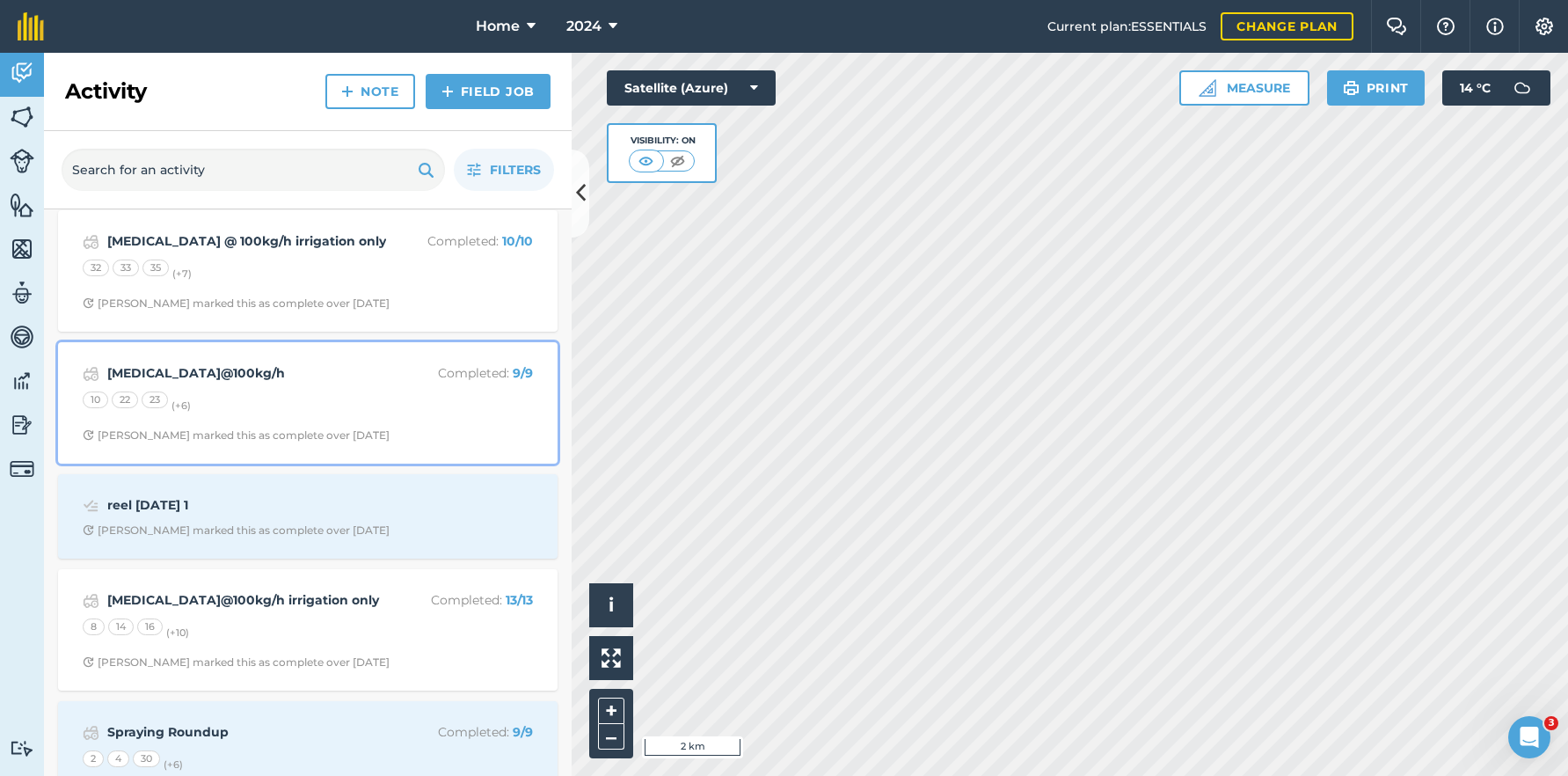
click at [296, 394] on div "10 22 23 (+ 6 )" at bounding box center [308, 403] width 450 height 23
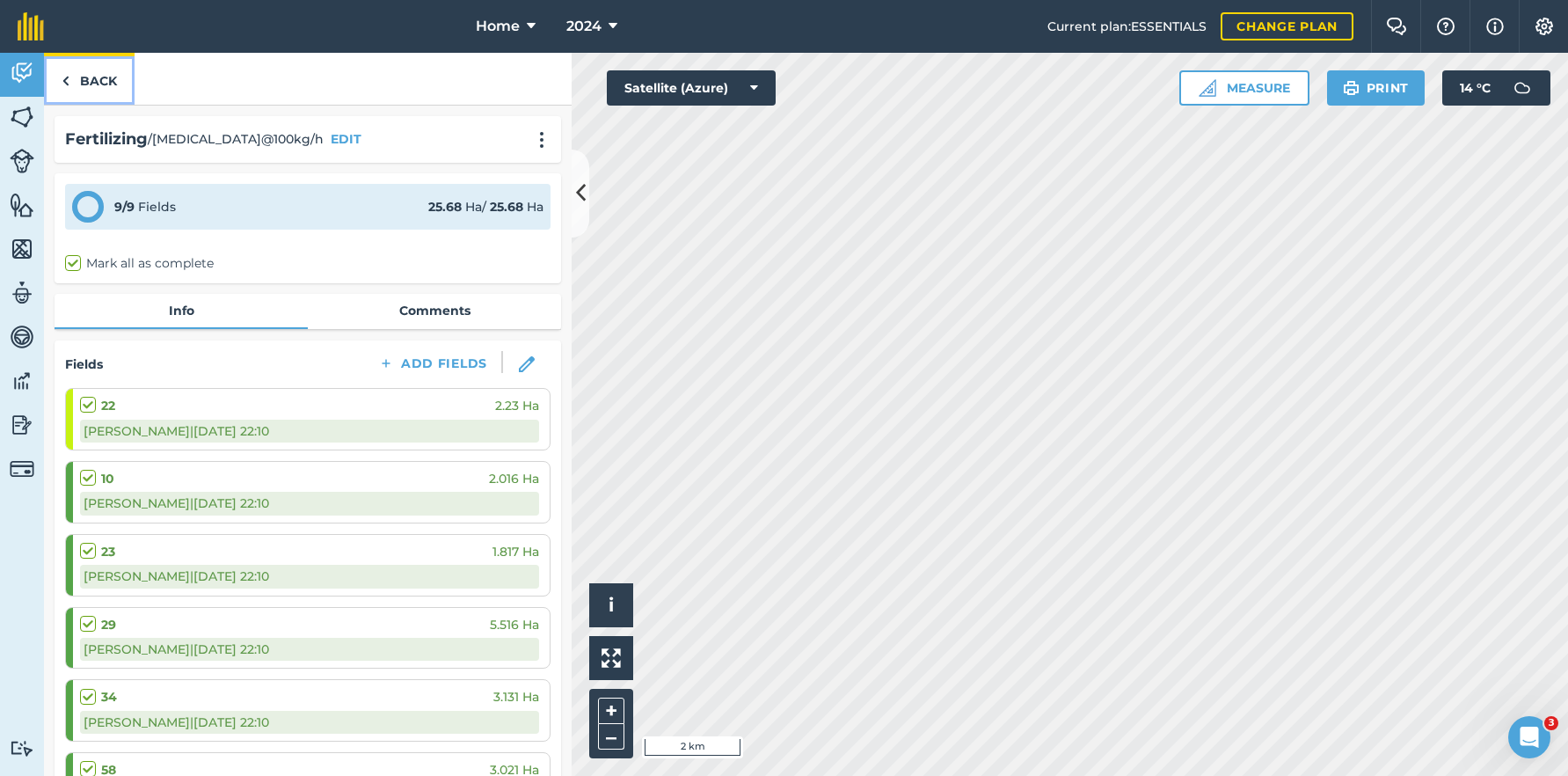
click at [123, 81] on link "Back" at bounding box center [89, 78] width 90 height 52
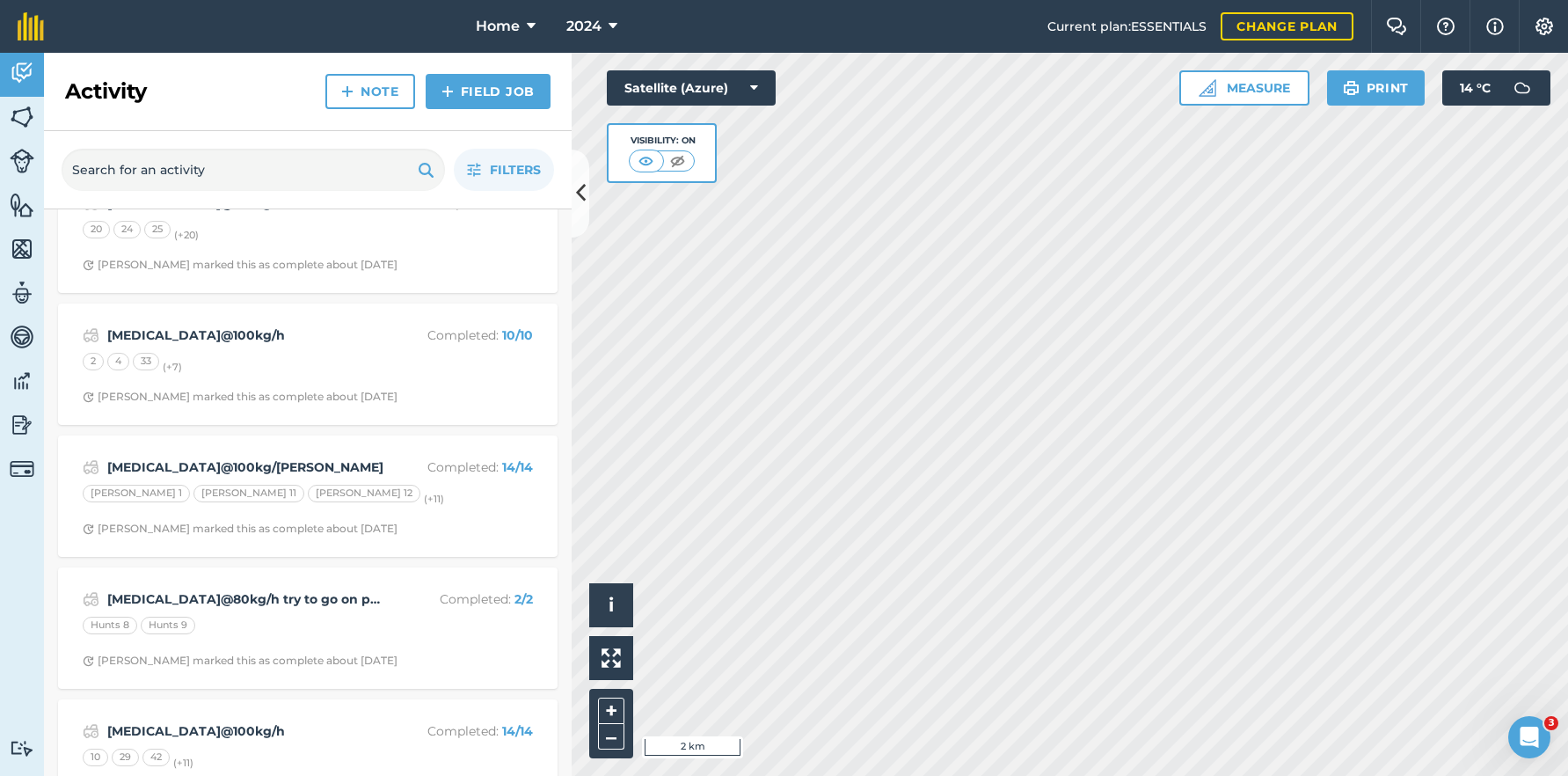
scroll to position [8796, 0]
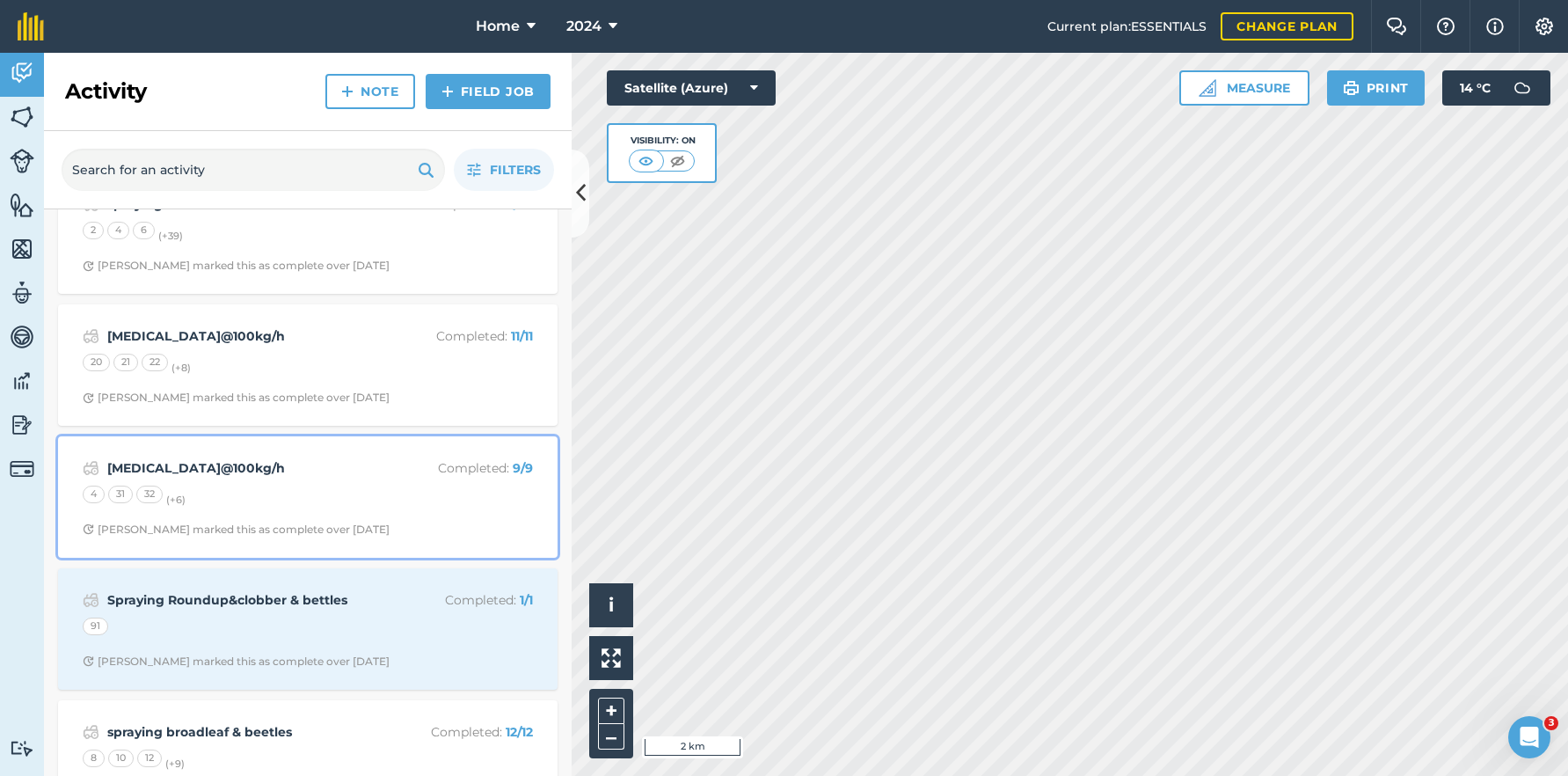
click at [437, 512] on div "[MEDICAL_DATA]@100kg/h Completed : 9 / 9 4 31 32 (+ 6 ) [PERSON_NAME] marked th…" at bounding box center [308, 496] width 478 height 100
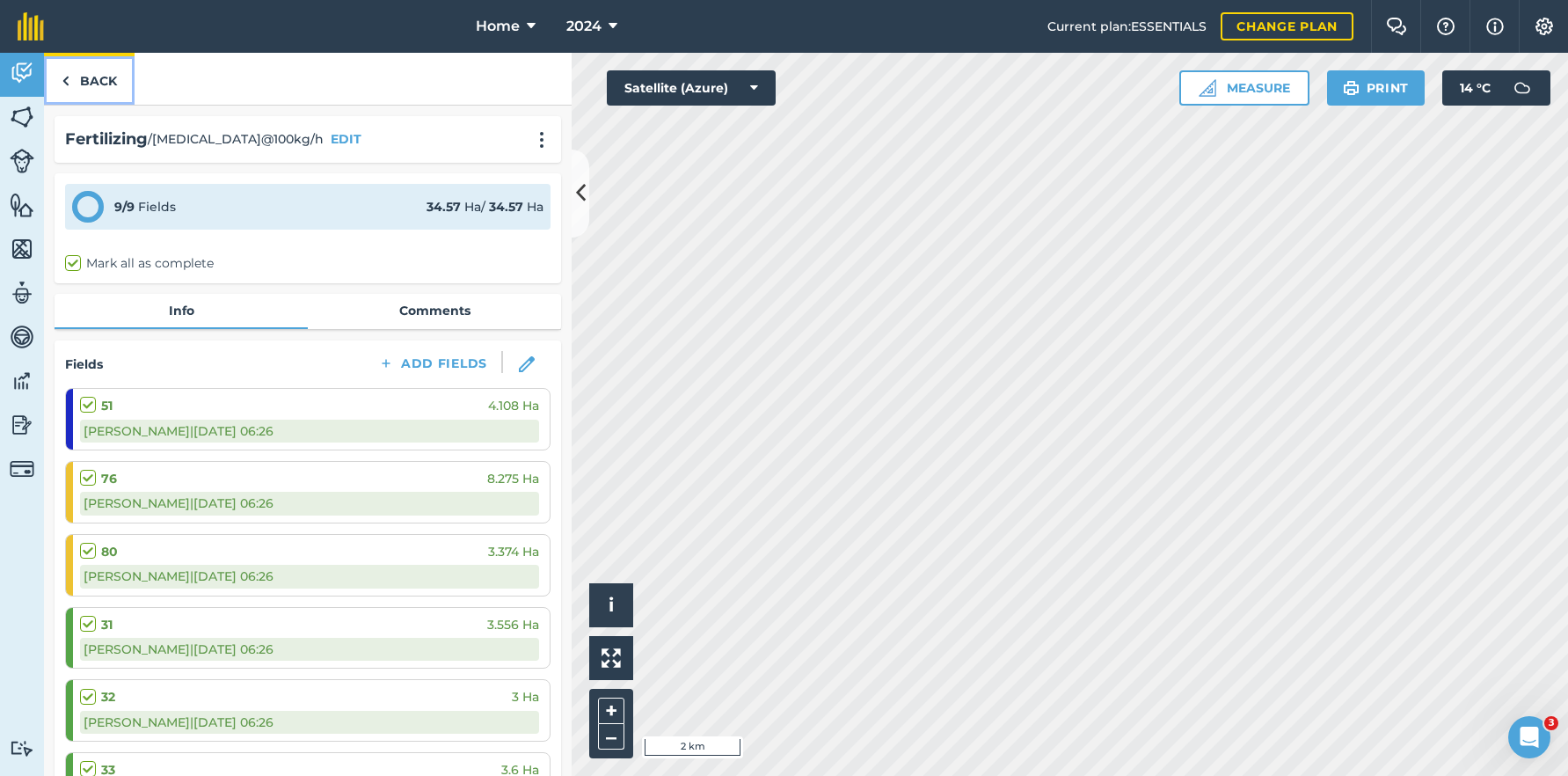
click at [100, 89] on link "Back" at bounding box center [89, 78] width 90 height 52
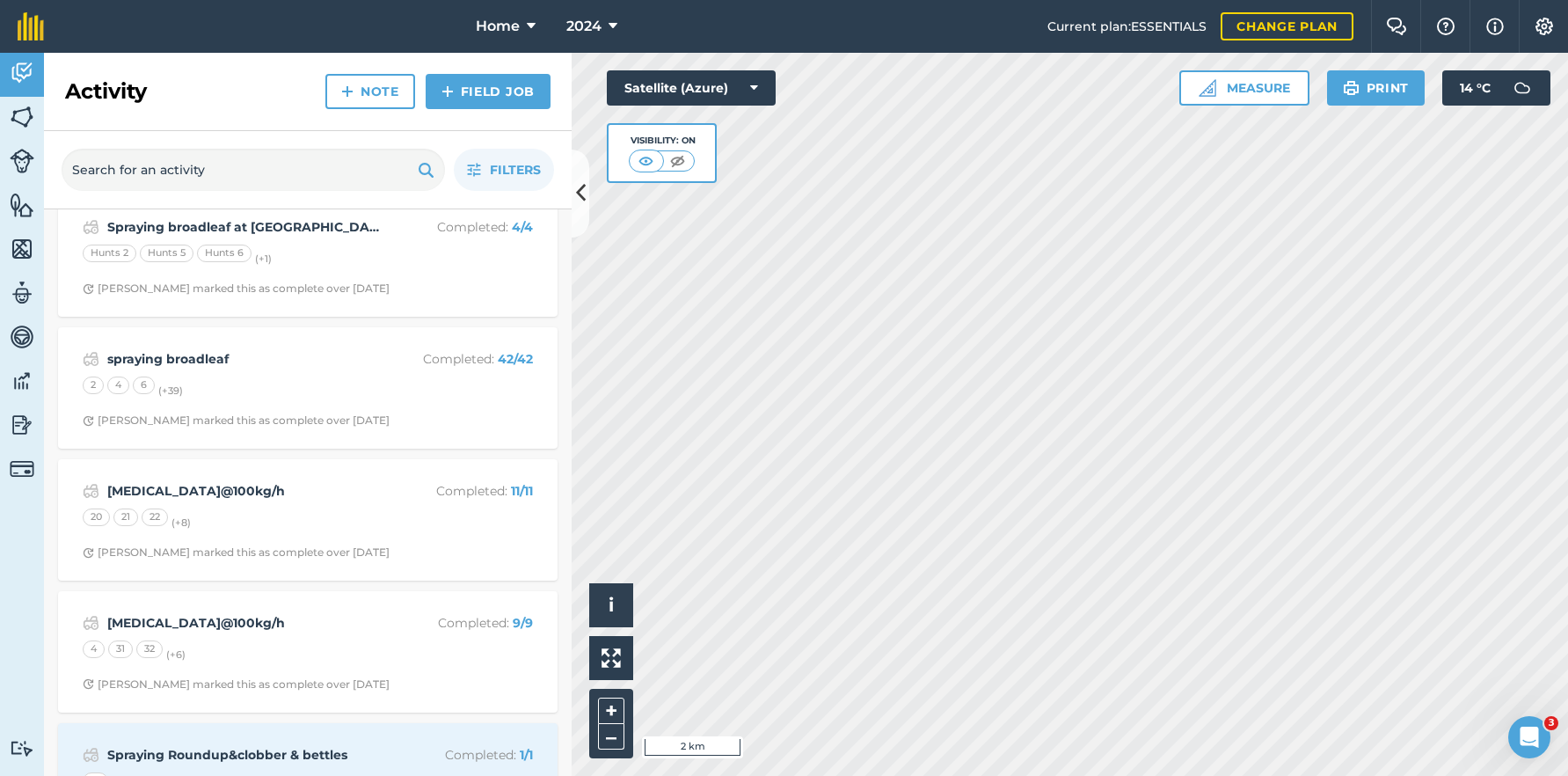
scroll to position [8692, 0]
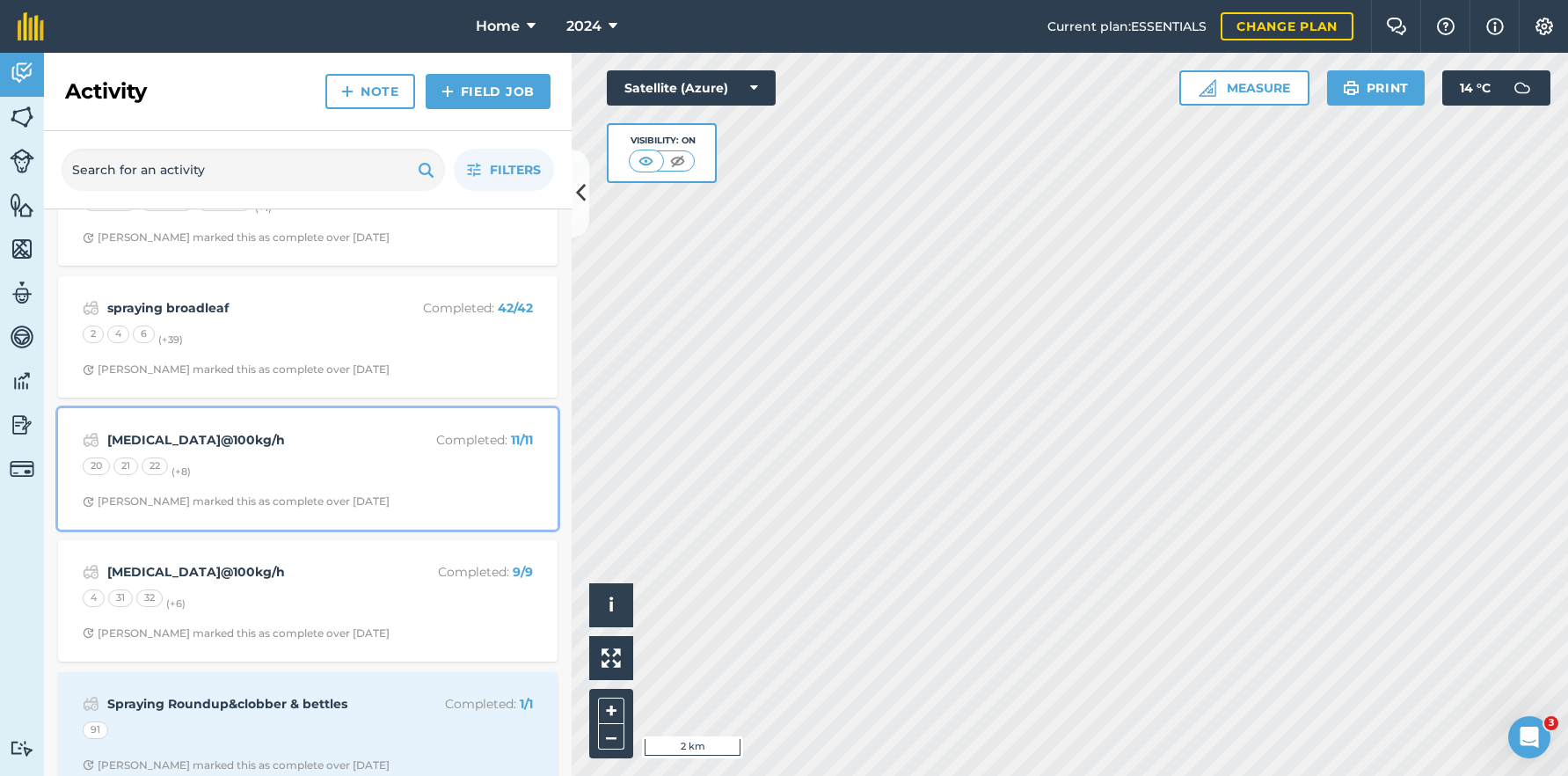
click at [358, 492] on div "[MEDICAL_DATA]@100kg/h Completed : 11 / 11 20 21 22 (+ 8 ) [PERSON_NAME] marked…" at bounding box center [308, 469] width 478 height 100
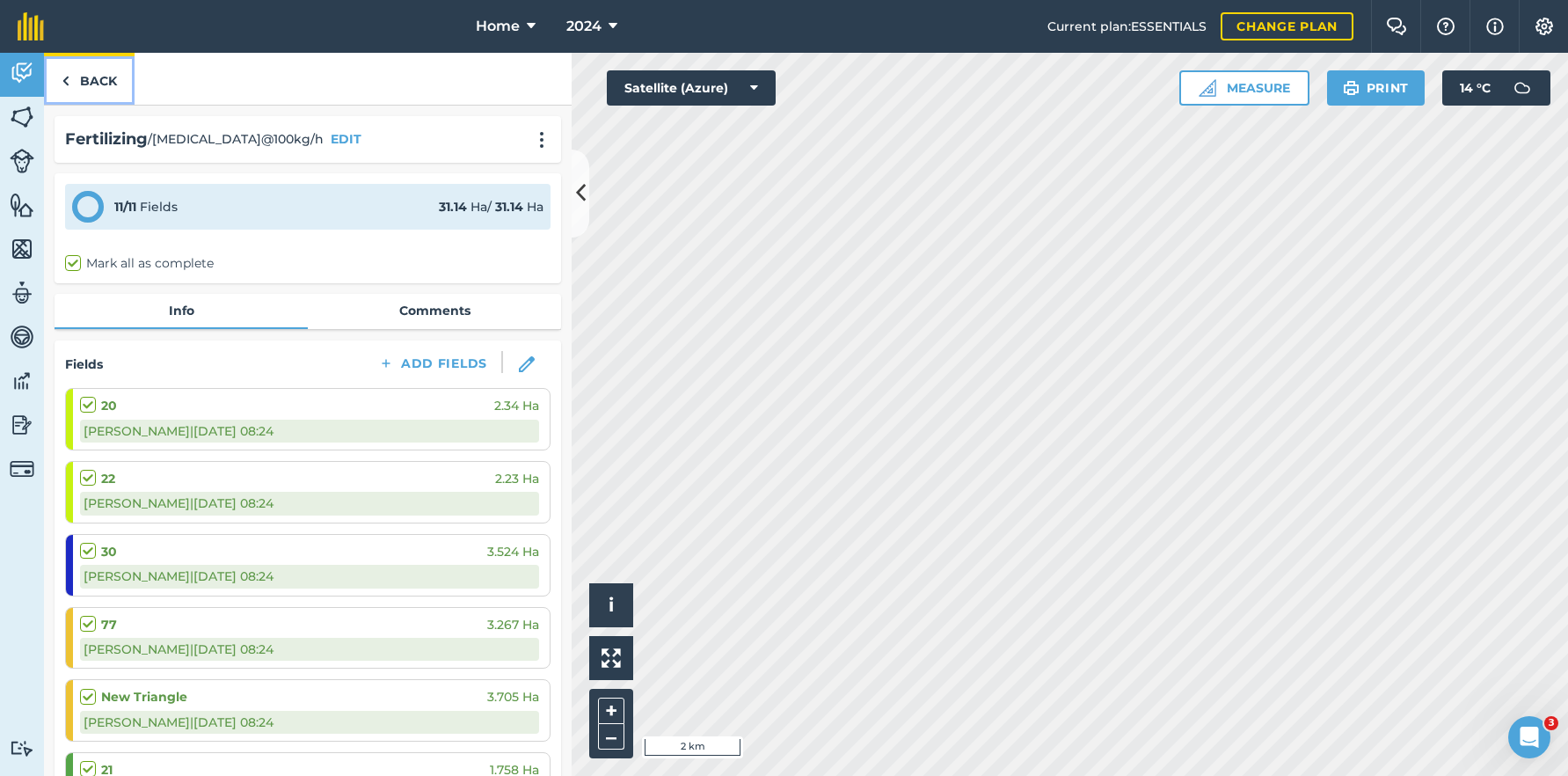
click at [96, 74] on link "Back" at bounding box center [89, 78] width 90 height 52
